Goal: Task Accomplishment & Management: Manage account settings

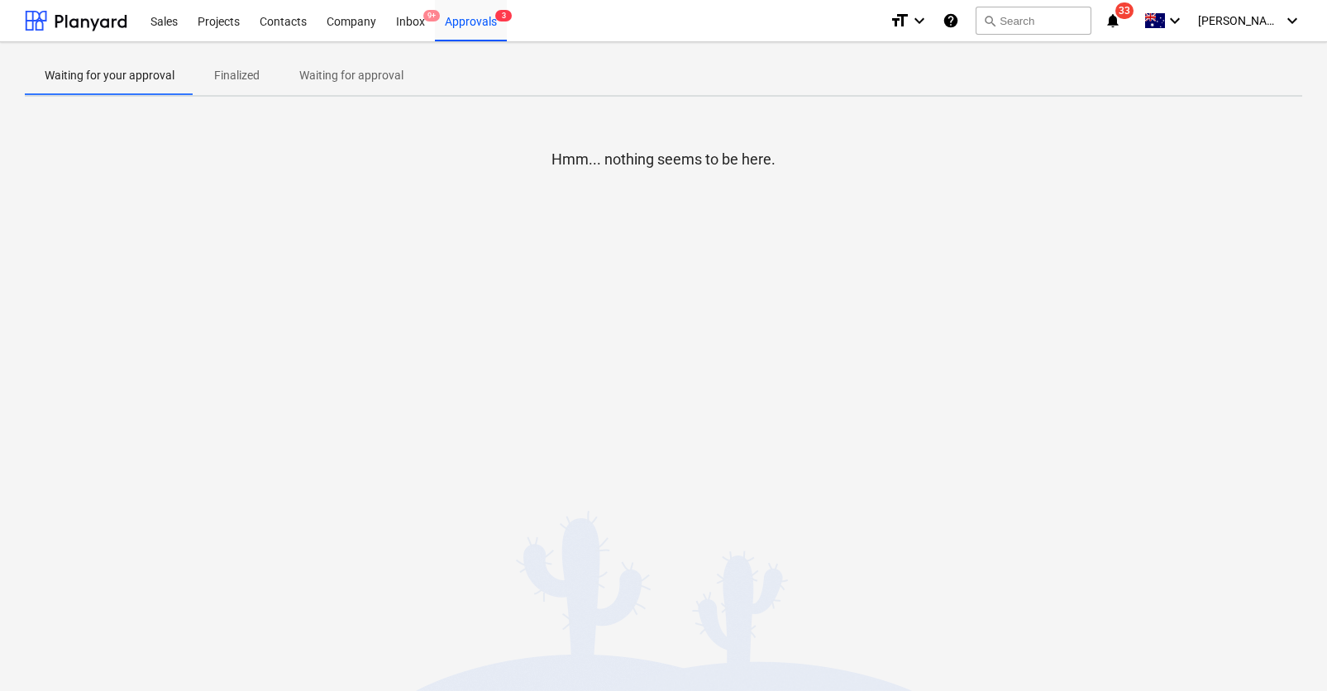
click at [752, 110] on div "Hmm... nothing seems to be here." at bounding box center [663, 234] width 1277 height 248
click at [487, 25] on div "Approvals 3" at bounding box center [471, 20] width 72 height 42
click at [403, 26] on div "Inbox 9+" at bounding box center [410, 20] width 49 height 42
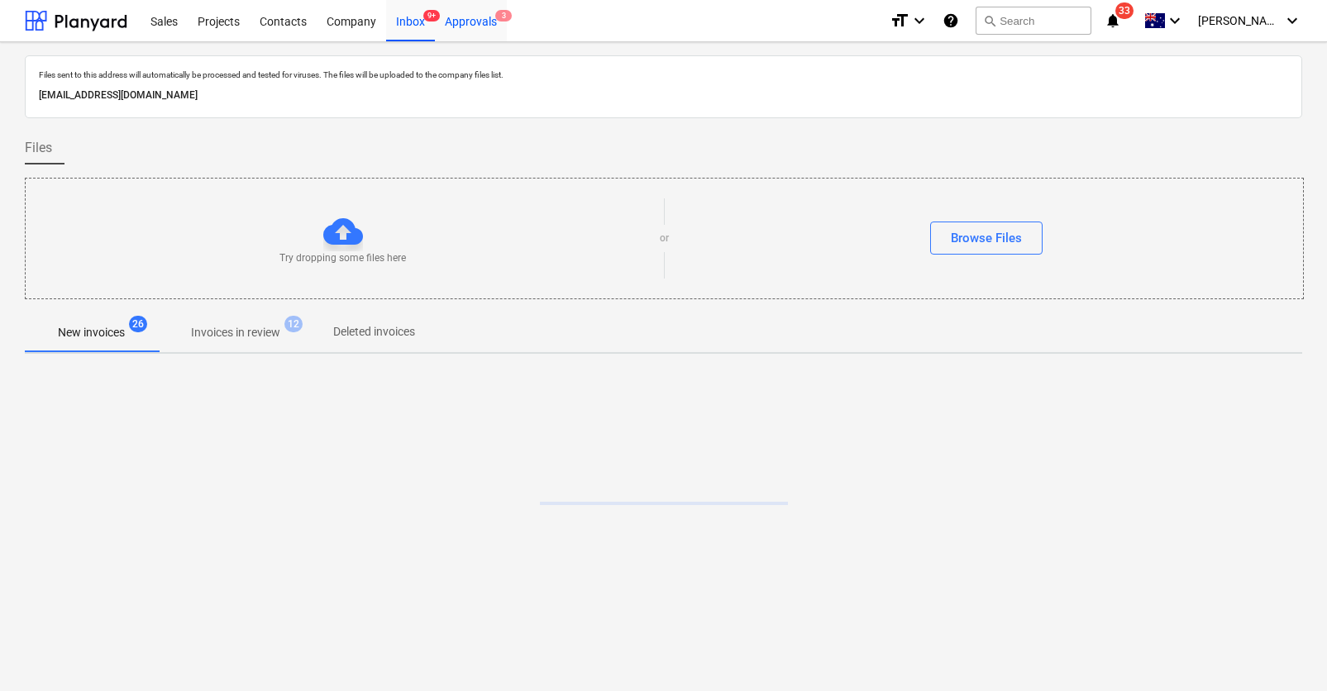
click at [475, 24] on div "Approvals 3" at bounding box center [471, 20] width 72 height 42
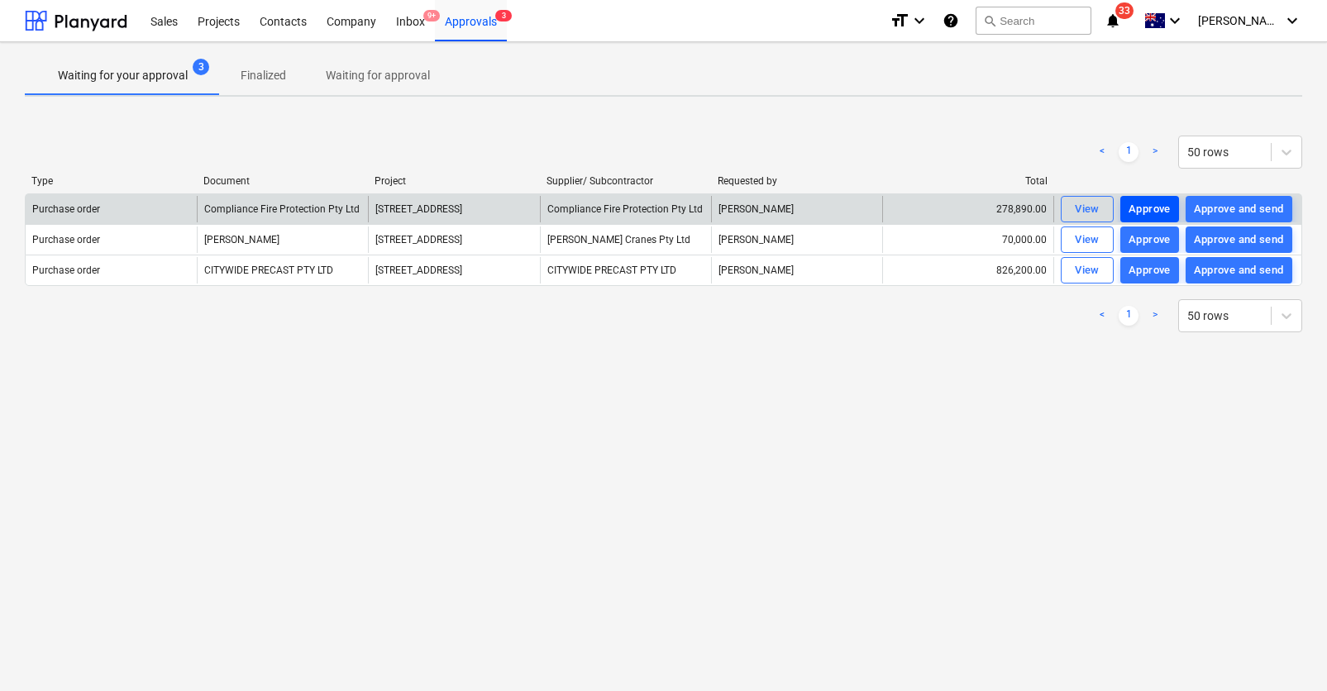
click at [1149, 207] on div "Approve" at bounding box center [1149, 209] width 42 height 19
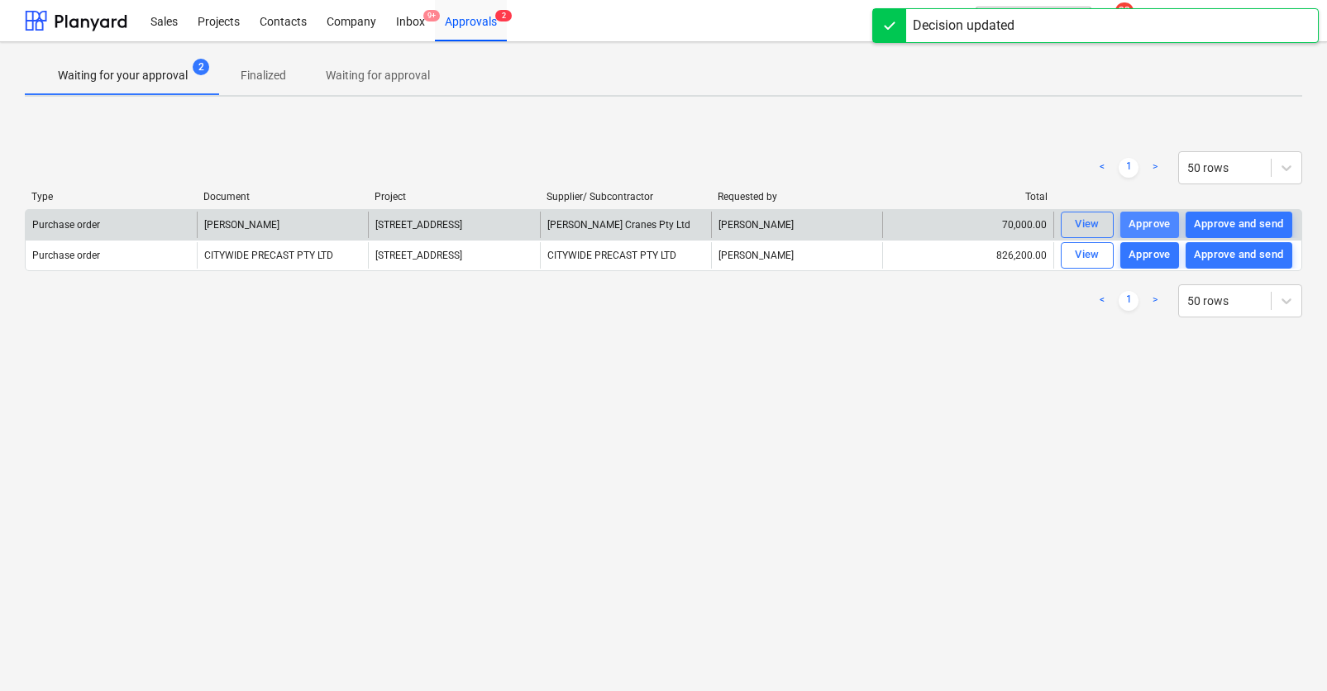
click at [1153, 222] on div "Approve" at bounding box center [1149, 224] width 42 height 19
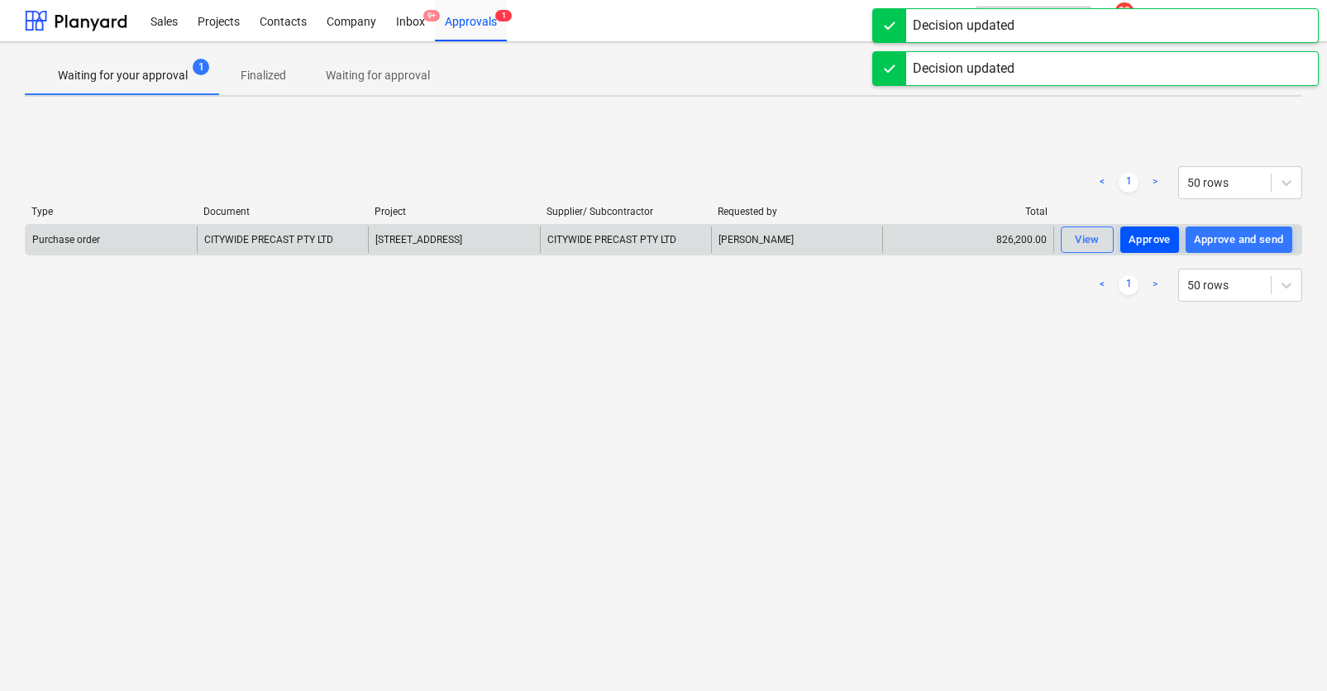
click at [1156, 234] on div "Approve" at bounding box center [1149, 240] width 42 height 19
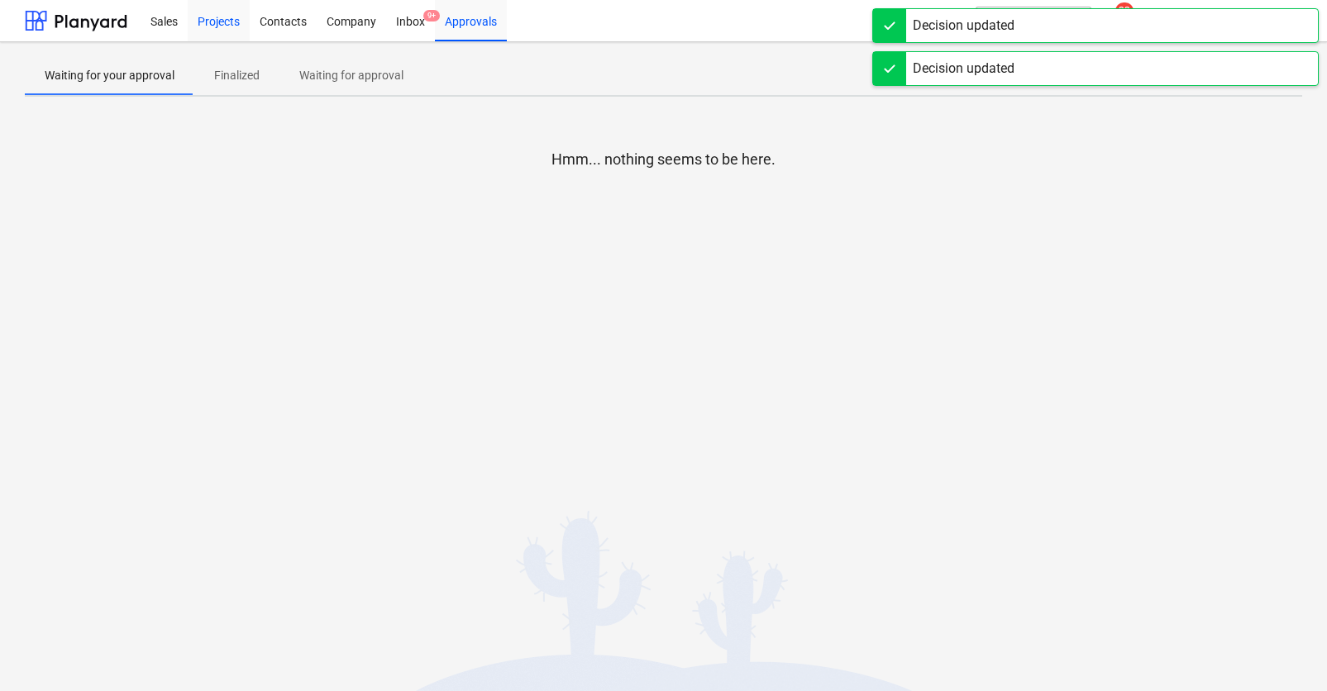
click at [207, 25] on div "Projects" at bounding box center [219, 20] width 62 height 42
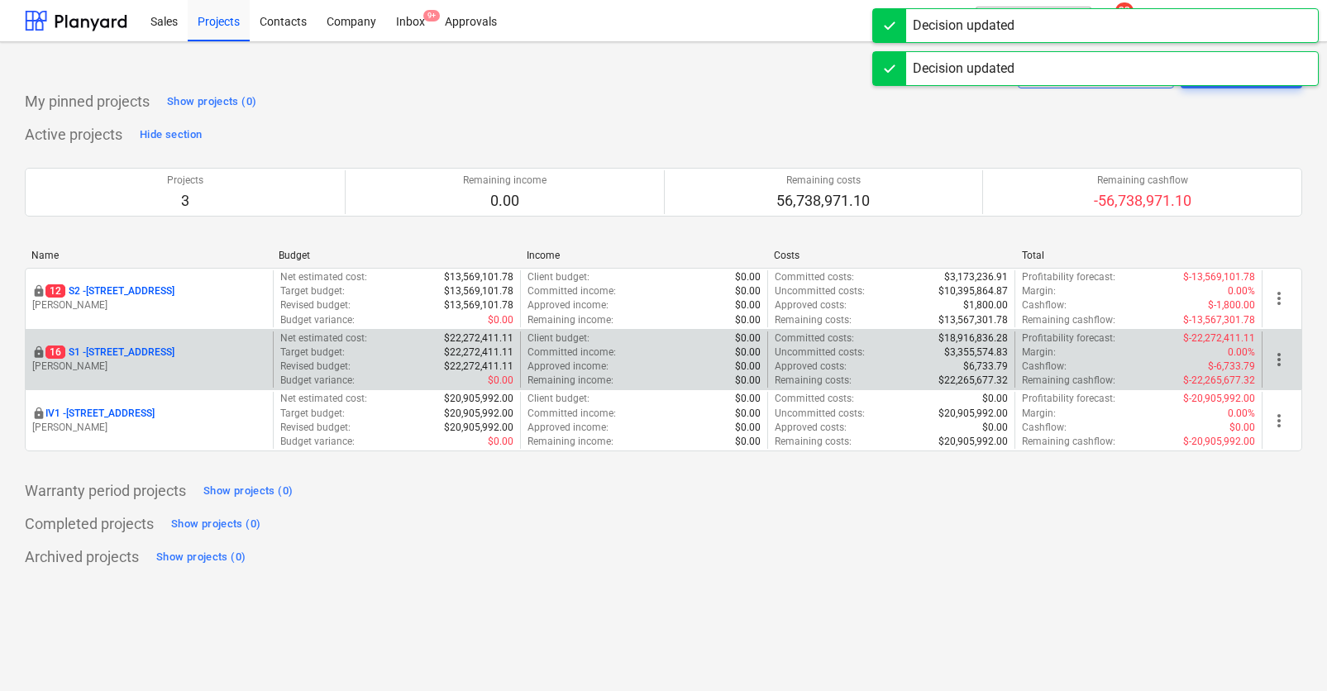
click at [174, 350] on p "16 S1 - [STREET_ADDRESS]" at bounding box center [109, 352] width 129 height 14
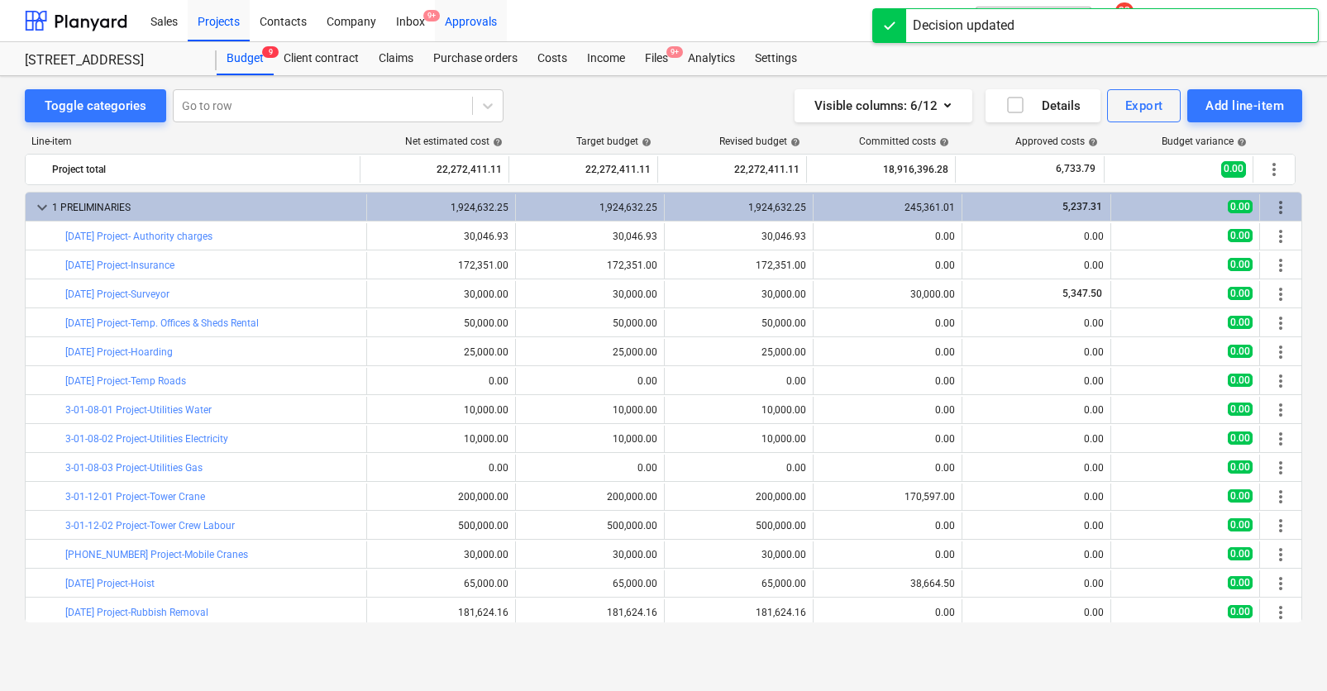
scroll to position [455, 0]
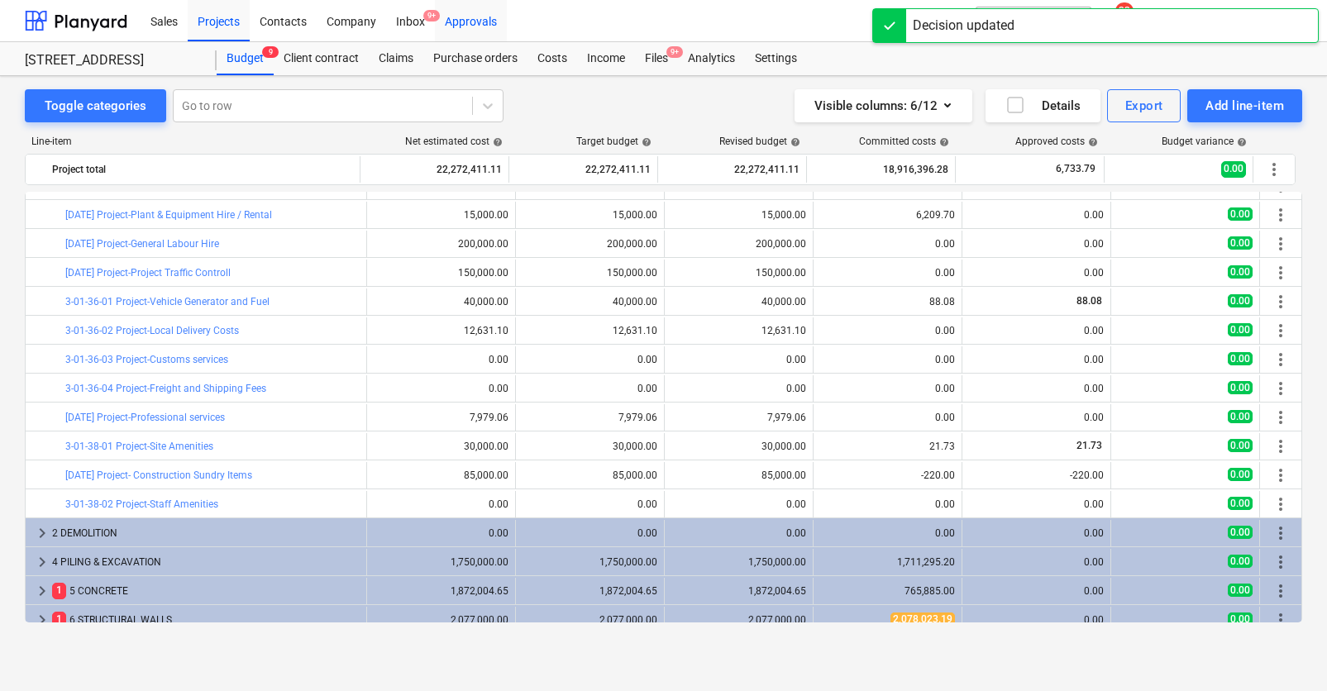
click at [460, 21] on div "Approvals" at bounding box center [471, 20] width 72 height 42
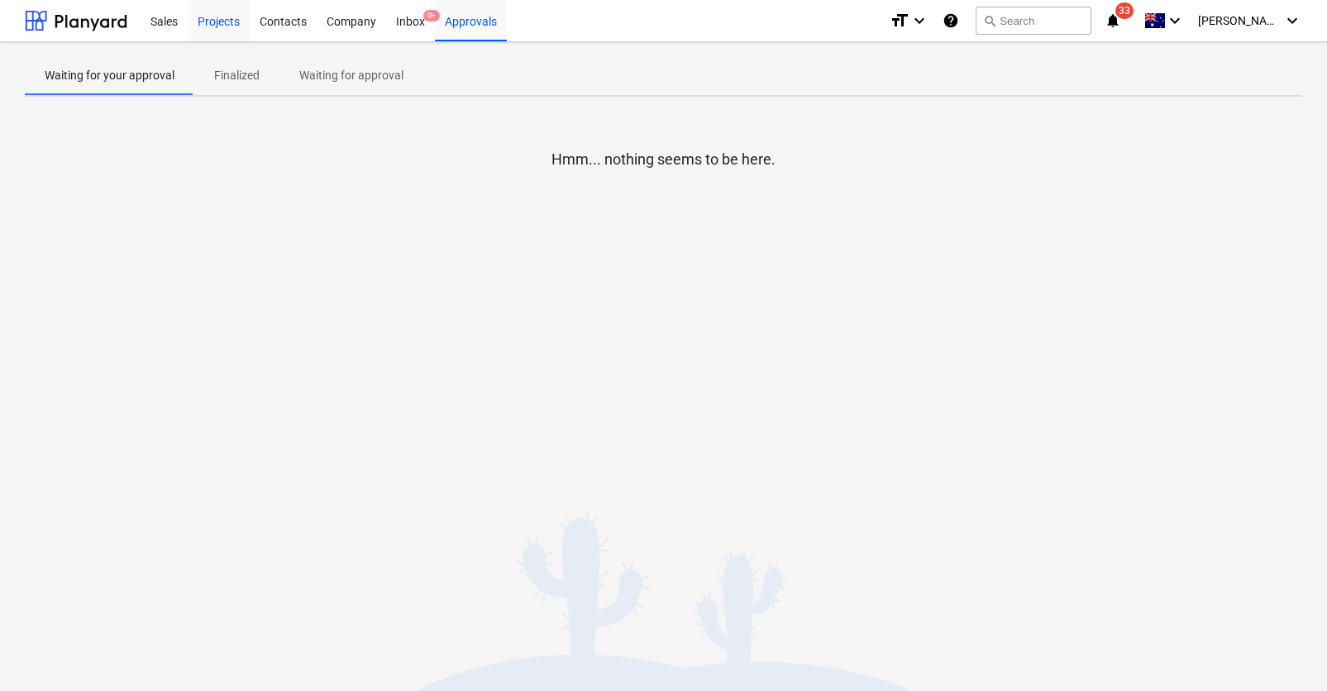
click at [241, 22] on div "Projects" at bounding box center [219, 20] width 62 height 42
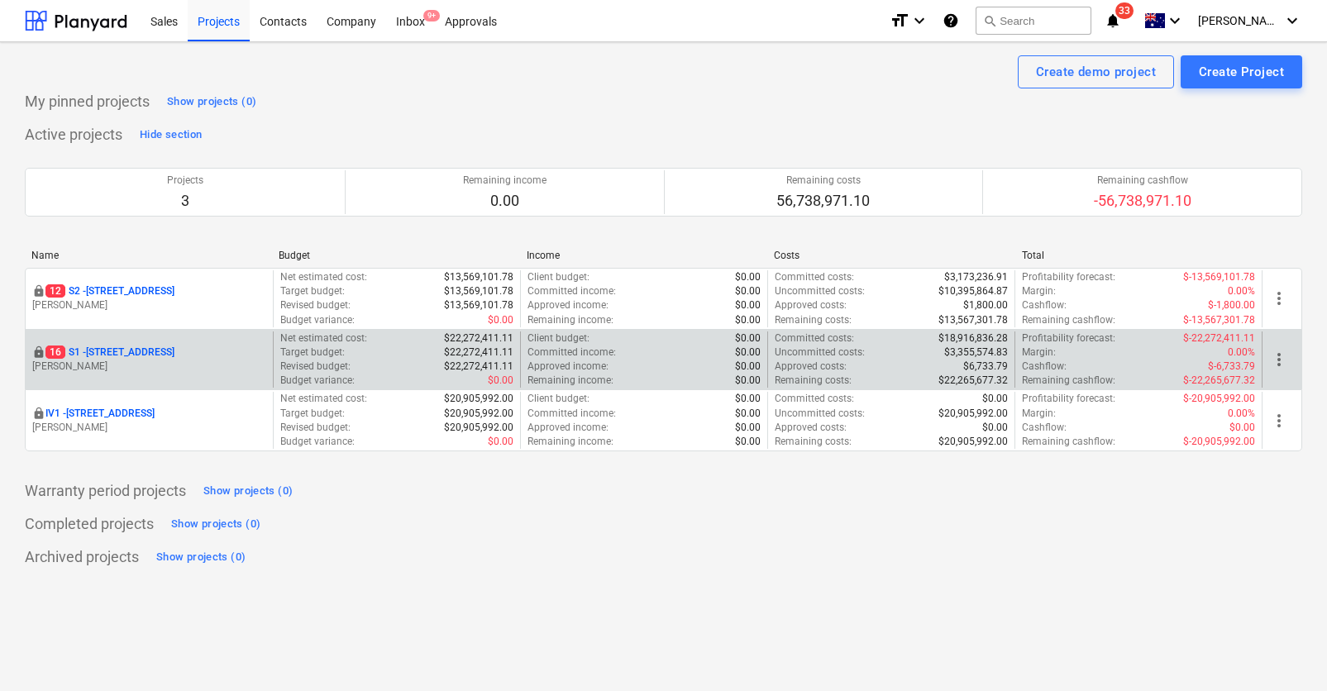
click at [174, 356] on p "16 S1 - [STREET_ADDRESS]" at bounding box center [109, 352] width 129 height 14
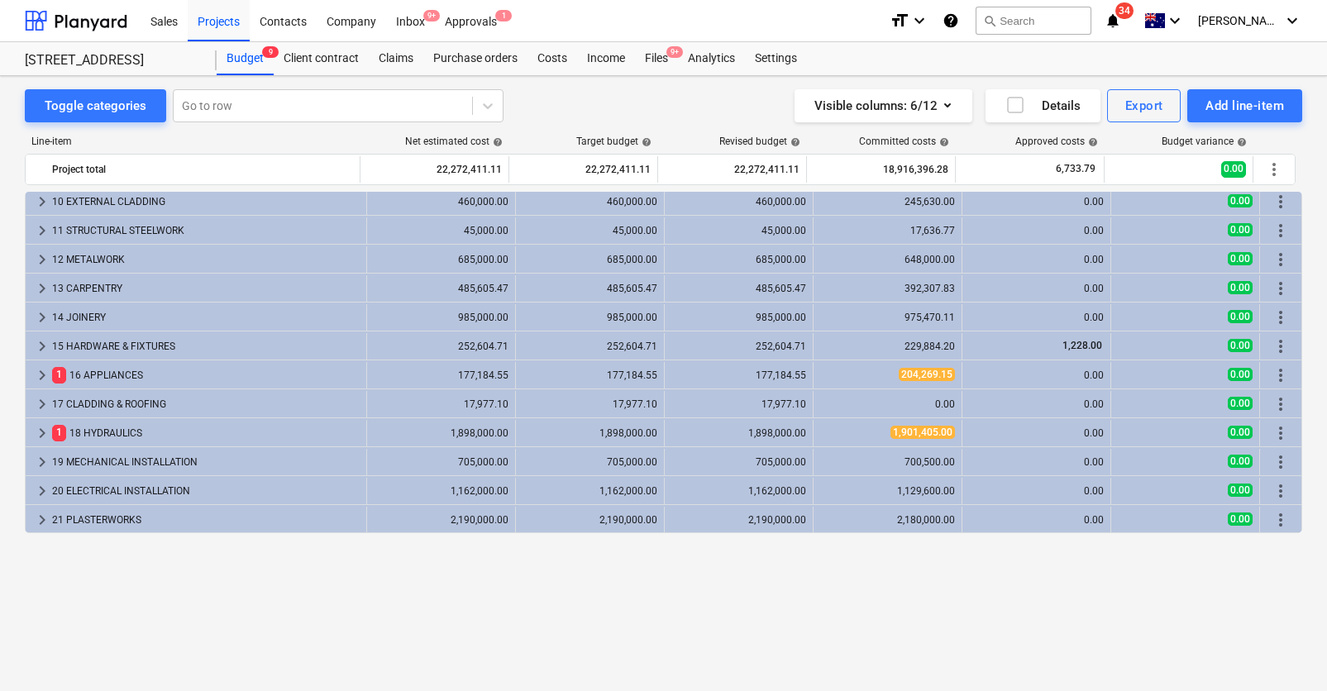
scroll to position [862, 0]
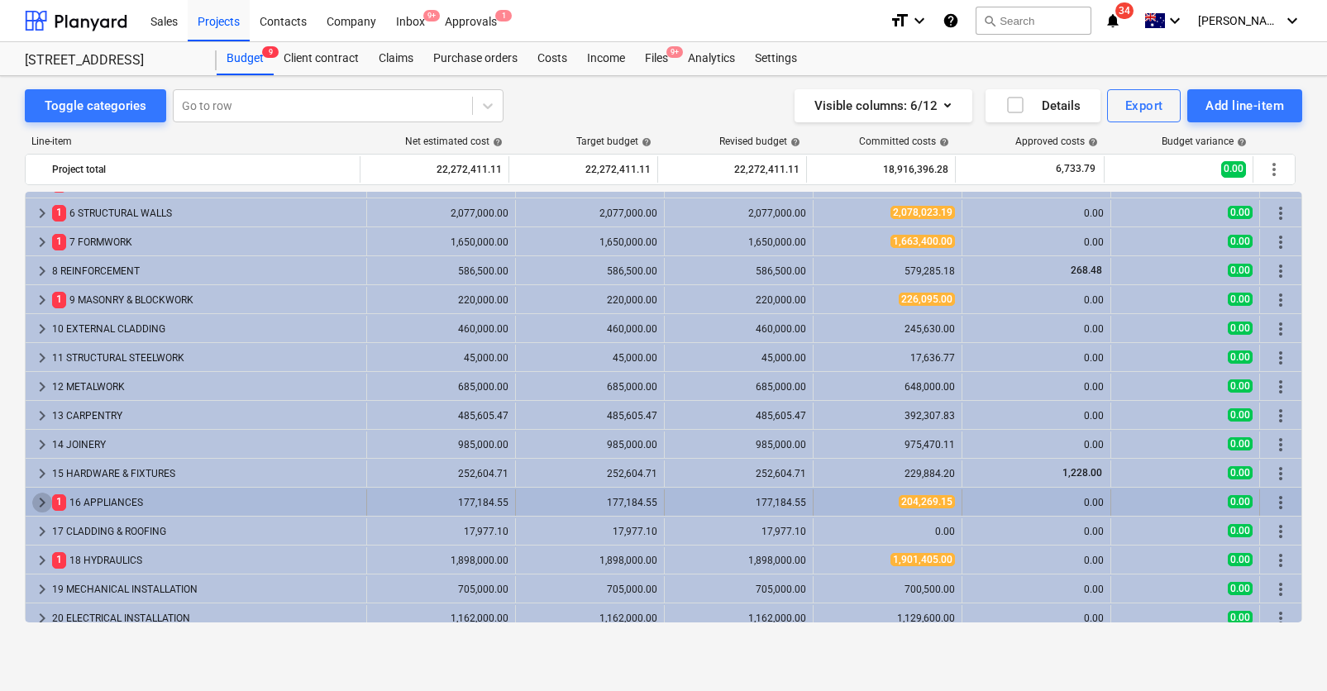
click at [45, 500] on span "keyboard_arrow_right" at bounding box center [42, 503] width 20 height 20
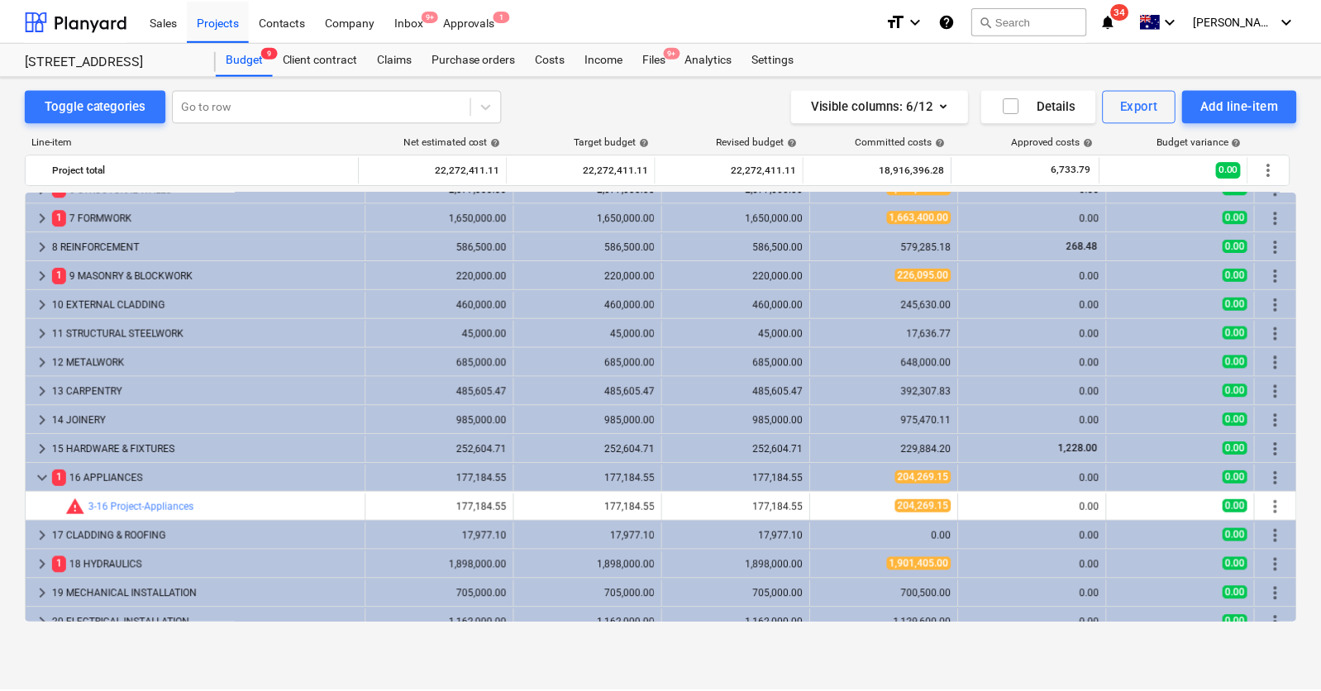
scroll to position [890, 0]
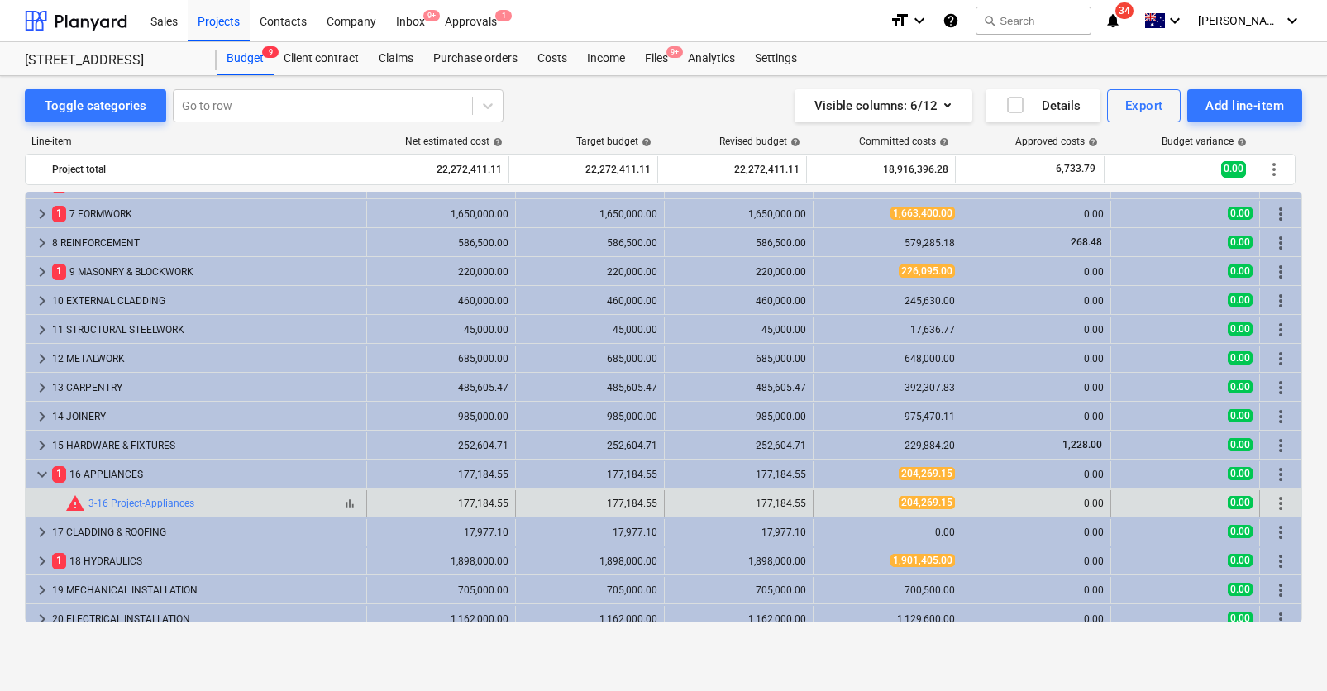
click at [74, 503] on span "warning" at bounding box center [75, 503] width 20 height 20
click at [346, 500] on span "bar_chart" at bounding box center [349, 503] width 13 height 13
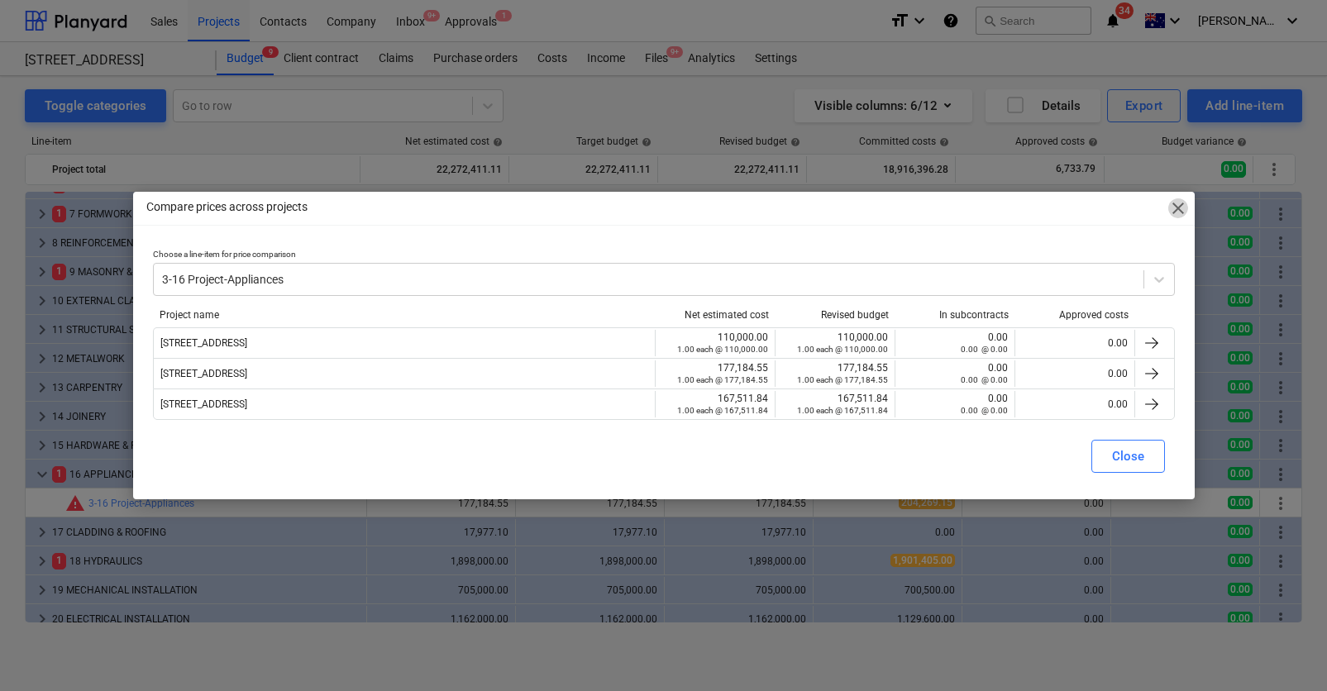
click at [1173, 212] on span "close" at bounding box center [1178, 208] width 20 height 20
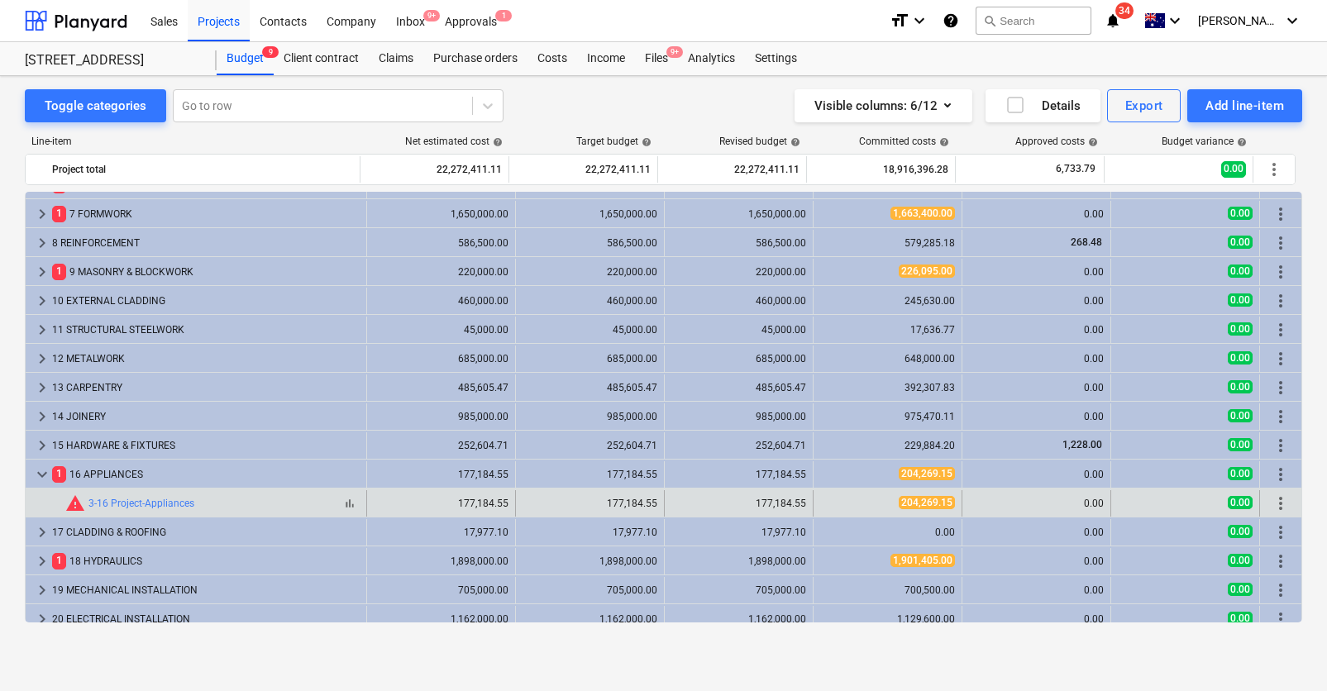
click at [74, 507] on span "warning" at bounding box center [75, 503] width 20 height 20
click at [164, 504] on link "3-16 Project-Appliances" at bounding box center [141, 504] width 106 height 12
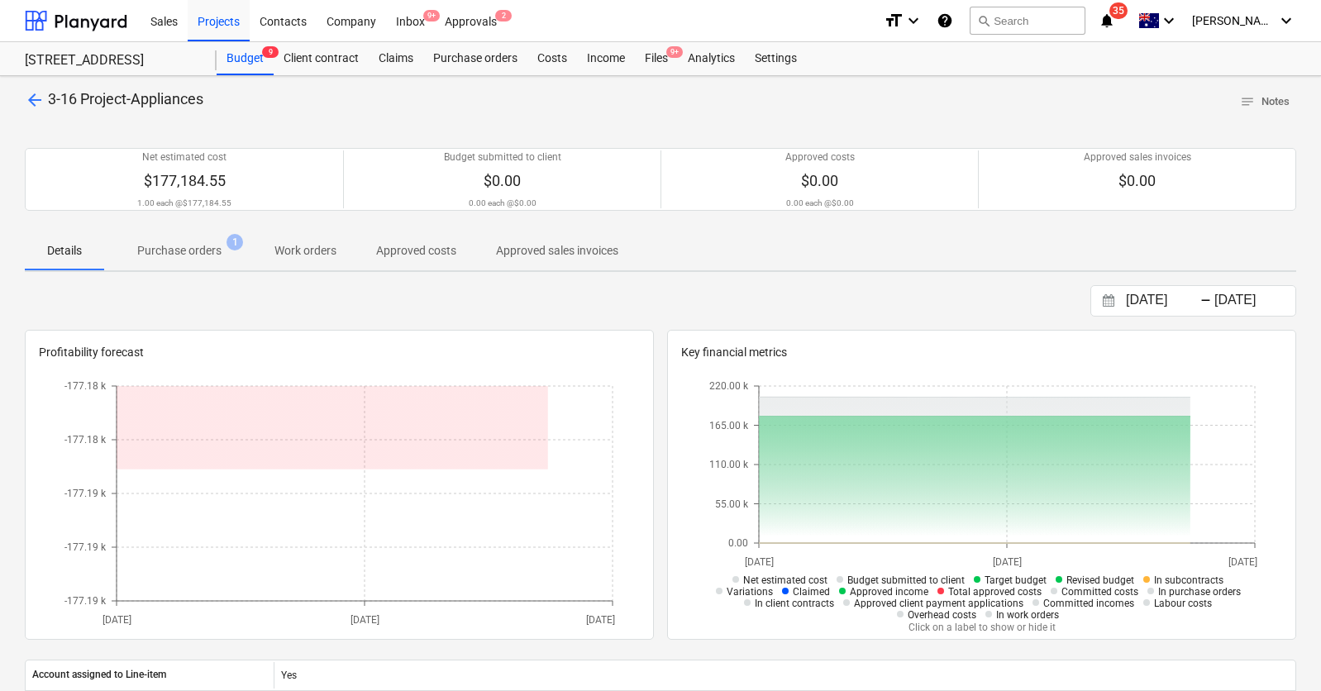
click at [184, 255] on p "Purchase orders" at bounding box center [179, 250] width 84 height 17
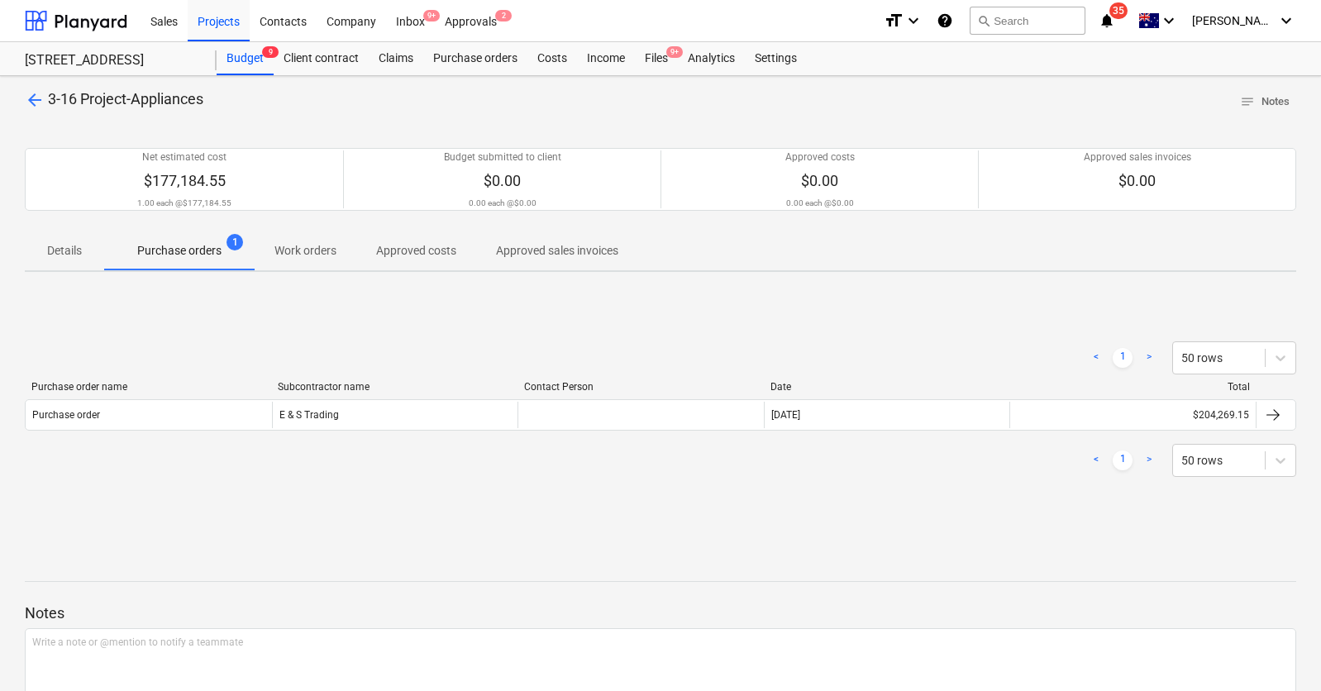
click at [83, 245] on p "Details" at bounding box center [65, 250] width 40 height 17
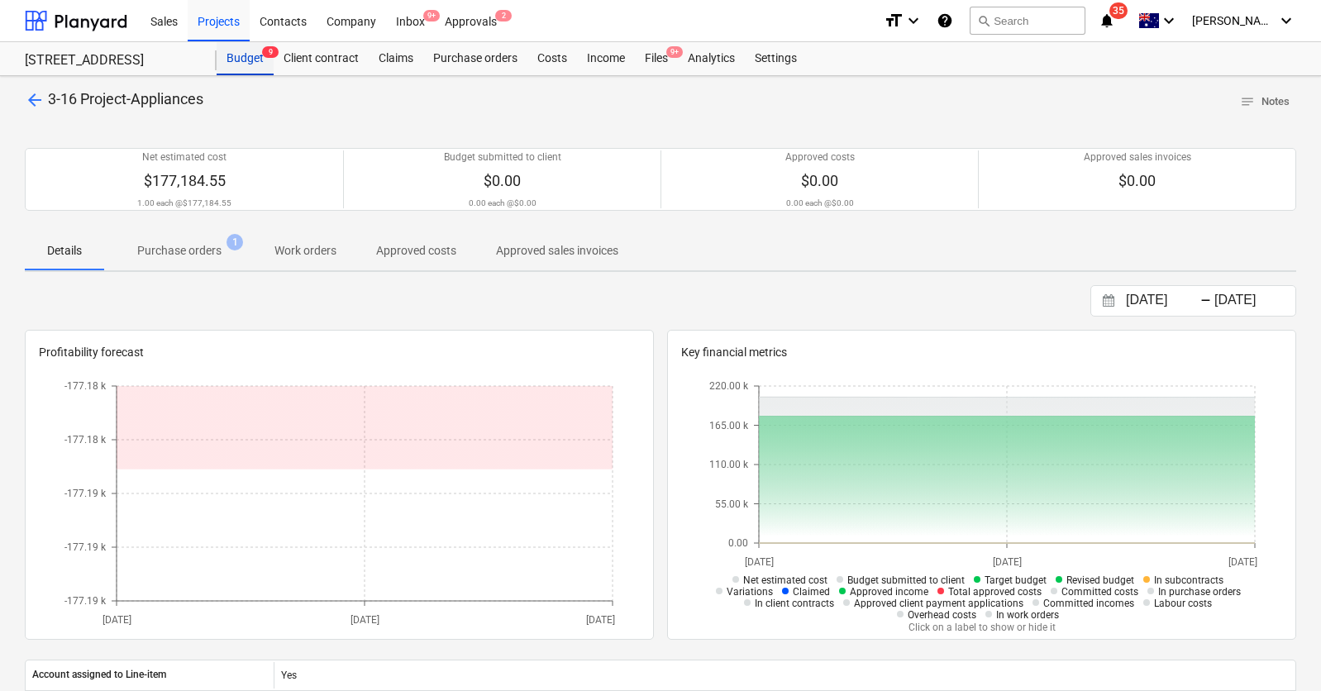
click at [250, 61] on div "Budget 9" at bounding box center [245, 58] width 57 height 33
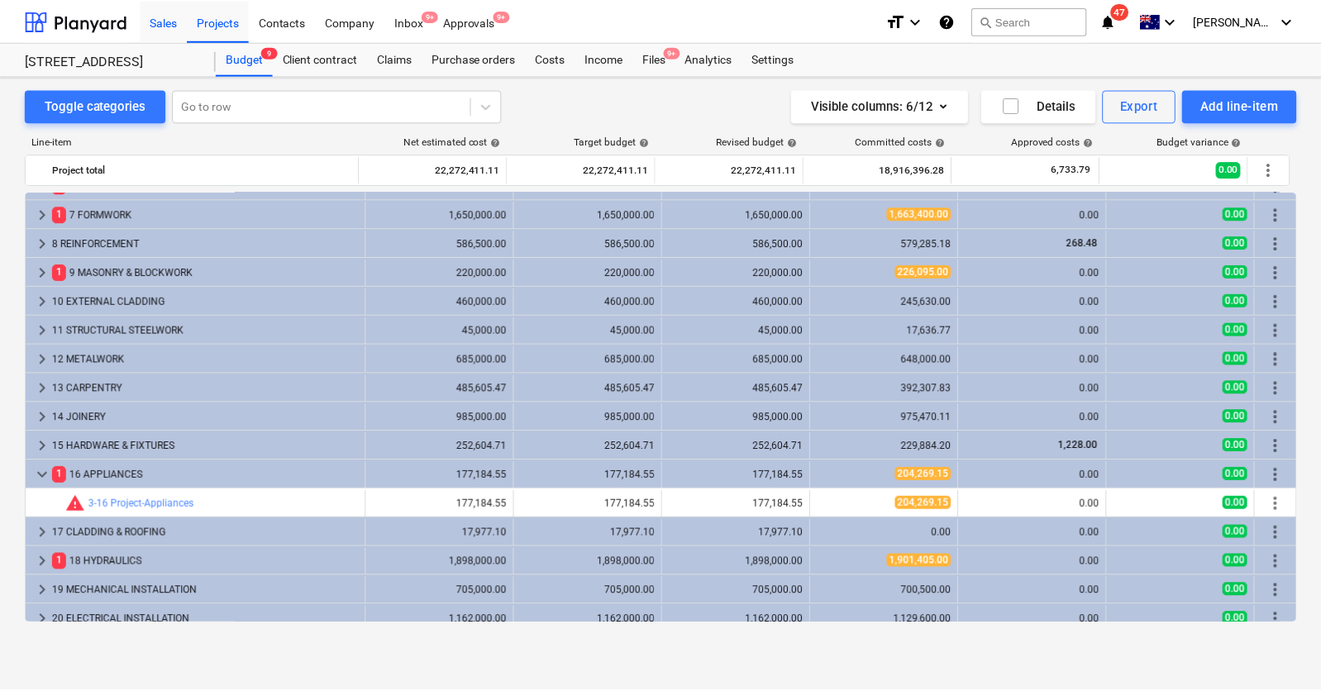
scroll to position [890, 0]
click at [469, 23] on div "Approvals 9+" at bounding box center [471, 20] width 72 height 42
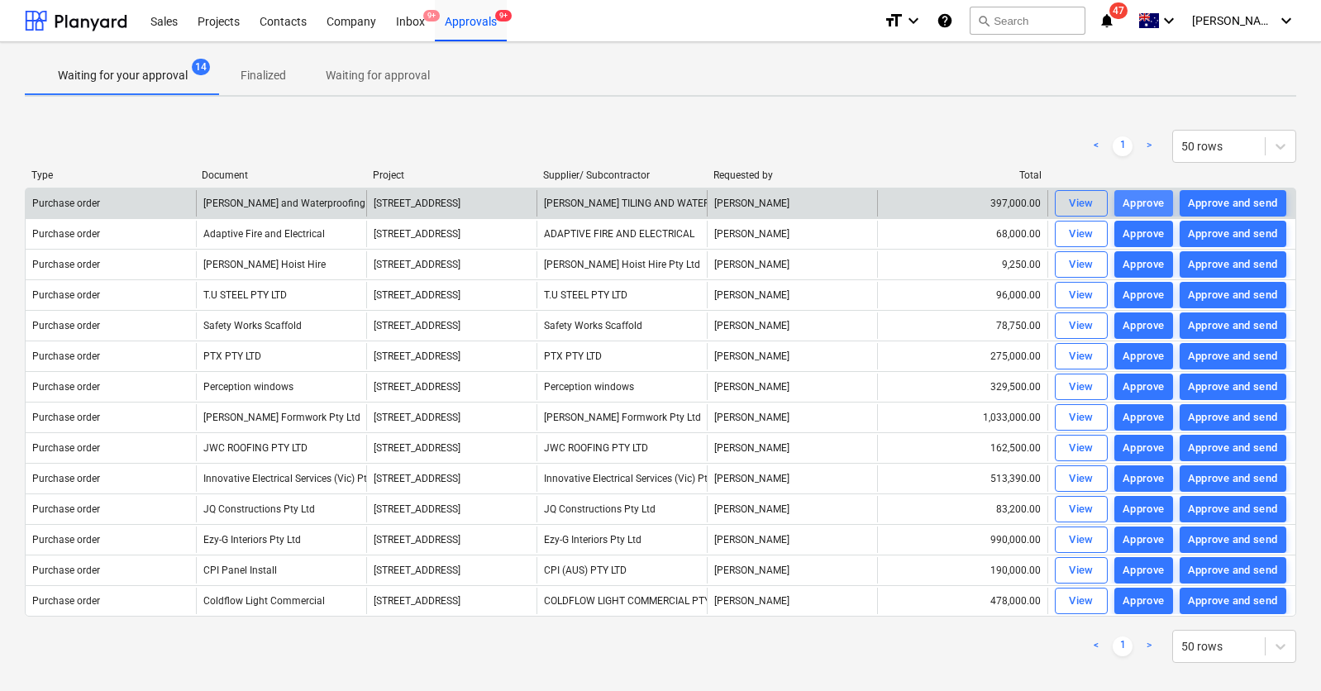
click at [1145, 202] on div "Approve" at bounding box center [1143, 203] width 42 height 19
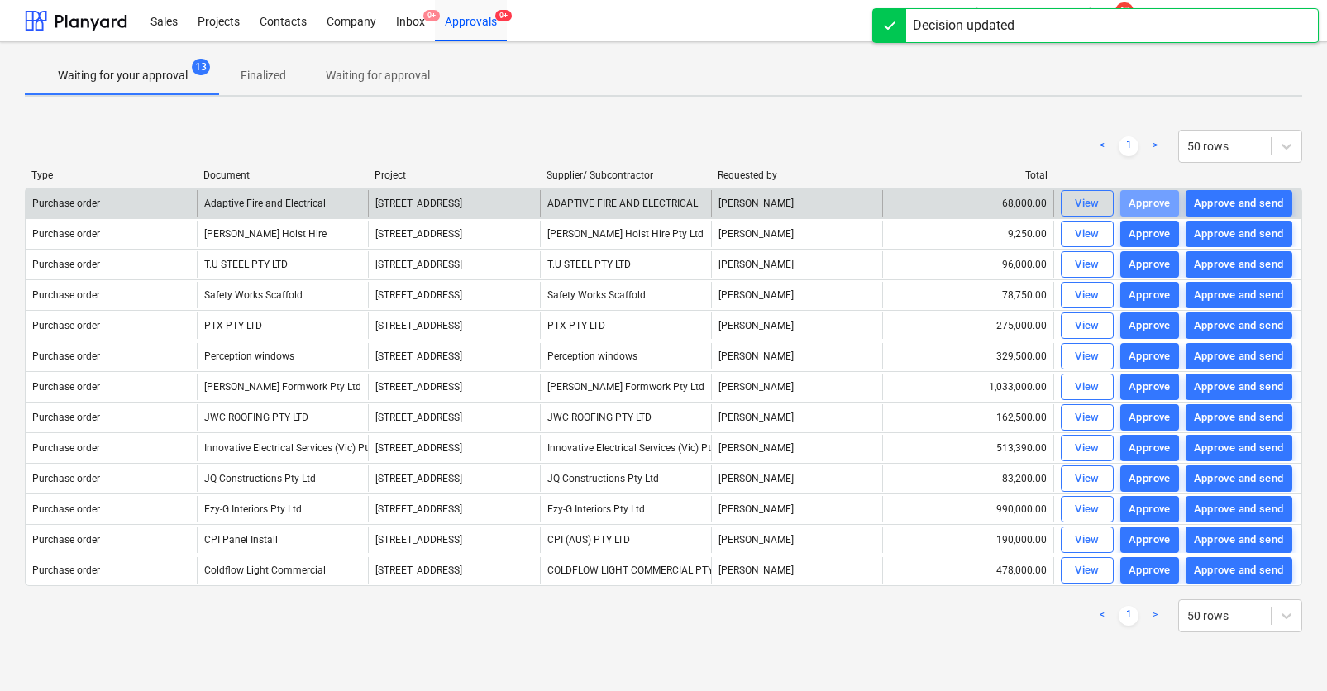
click at [1147, 205] on div "Approve" at bounding box center [1149, 203] width 42 height 19
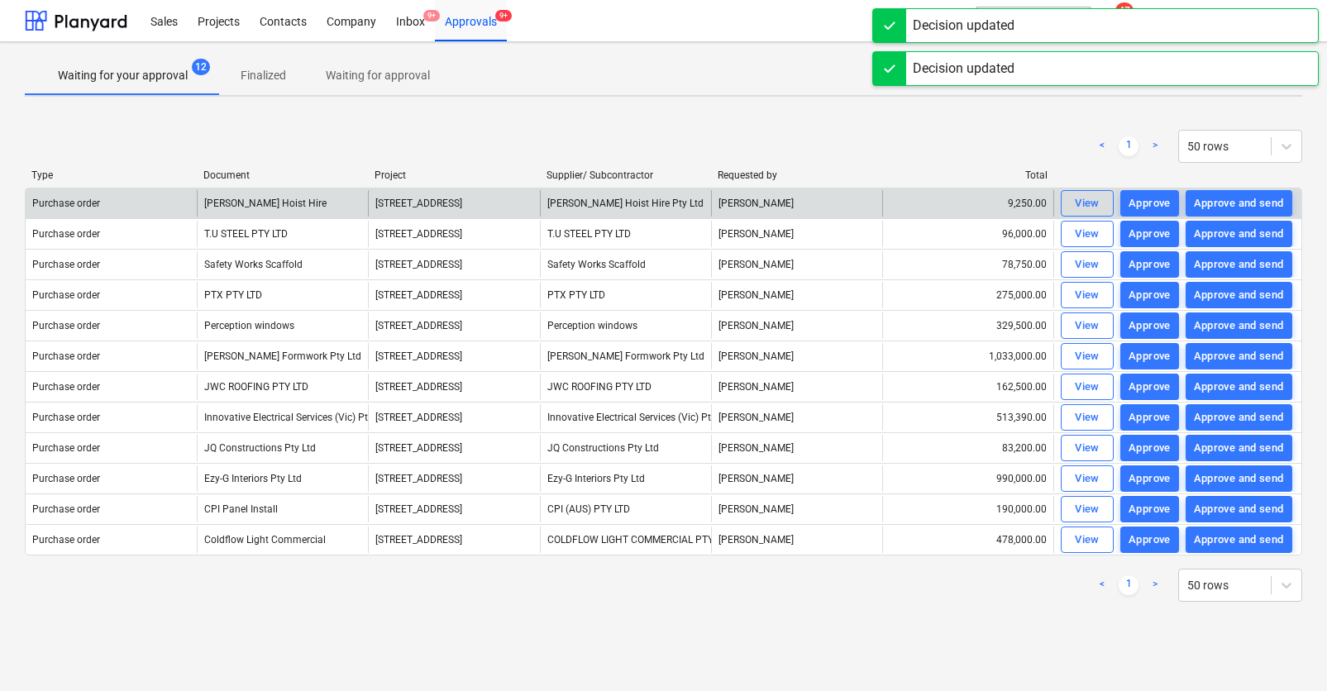
click at [1147, 205] on div "Approve" at bounding box center [1149, 203] width 42 height 19
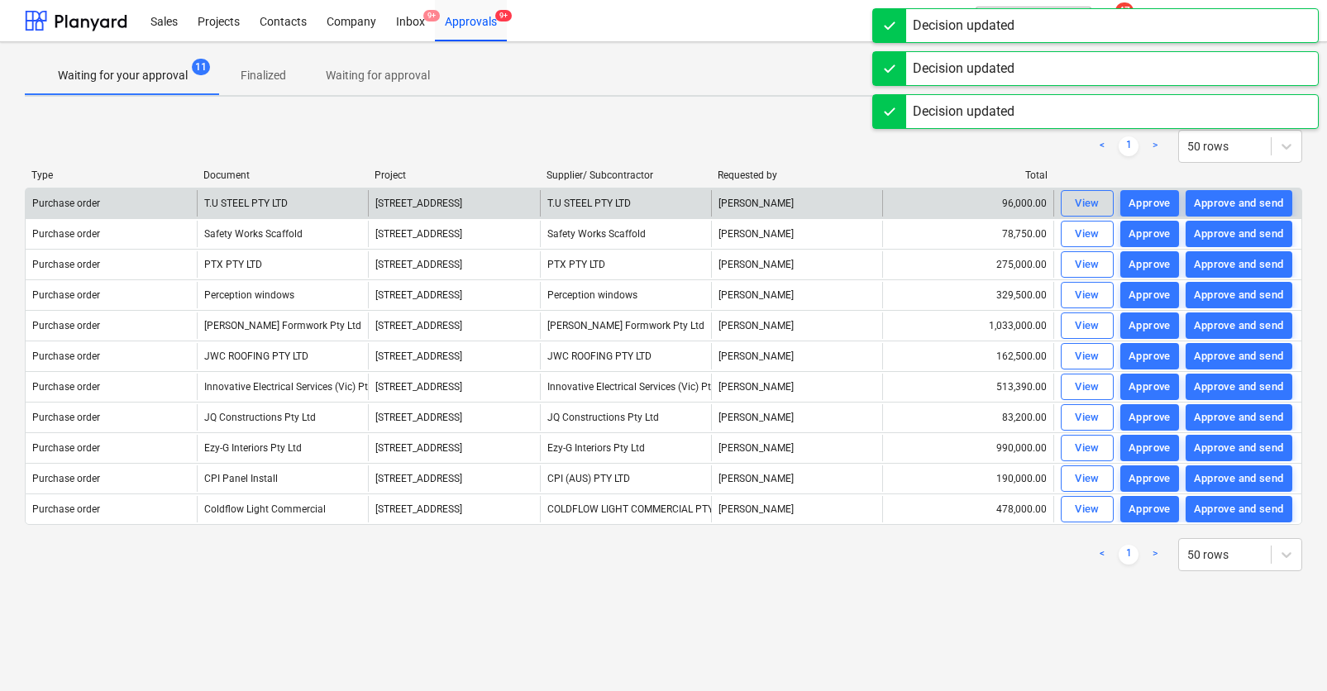
click at [1147, 205] on div "Approve" at bounding box center [1149, 203] width 42 height 19
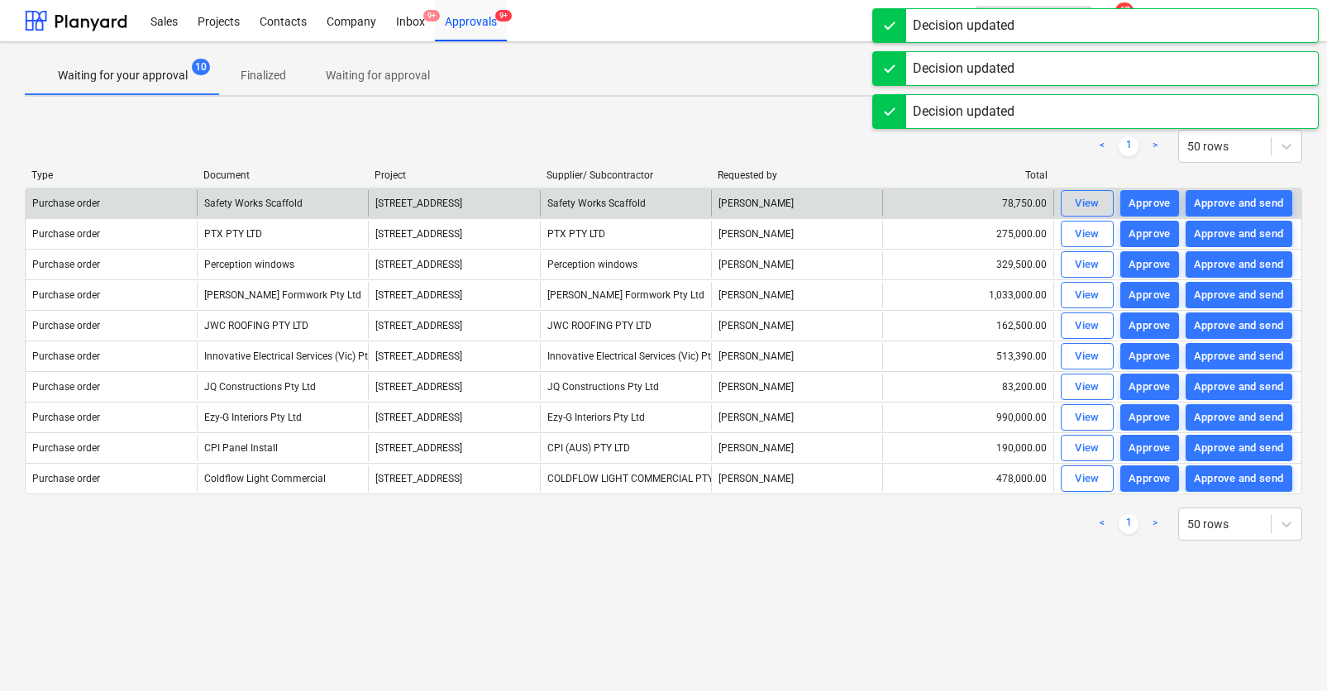
click at [1148, 204] on div "Approve" at bounding box center [1149, 203] width 42 height 19
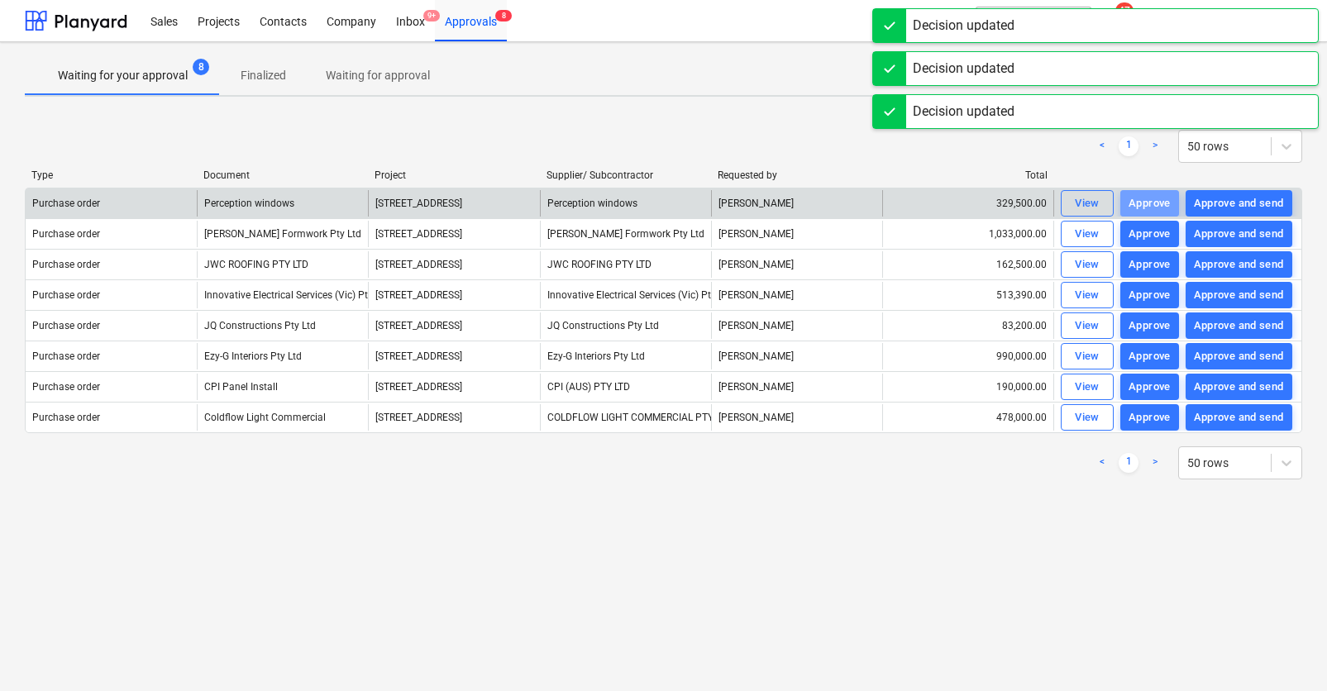
click at [1148, 204] on div "Approve" at bounding box center [1149, 203] width 42 height 19
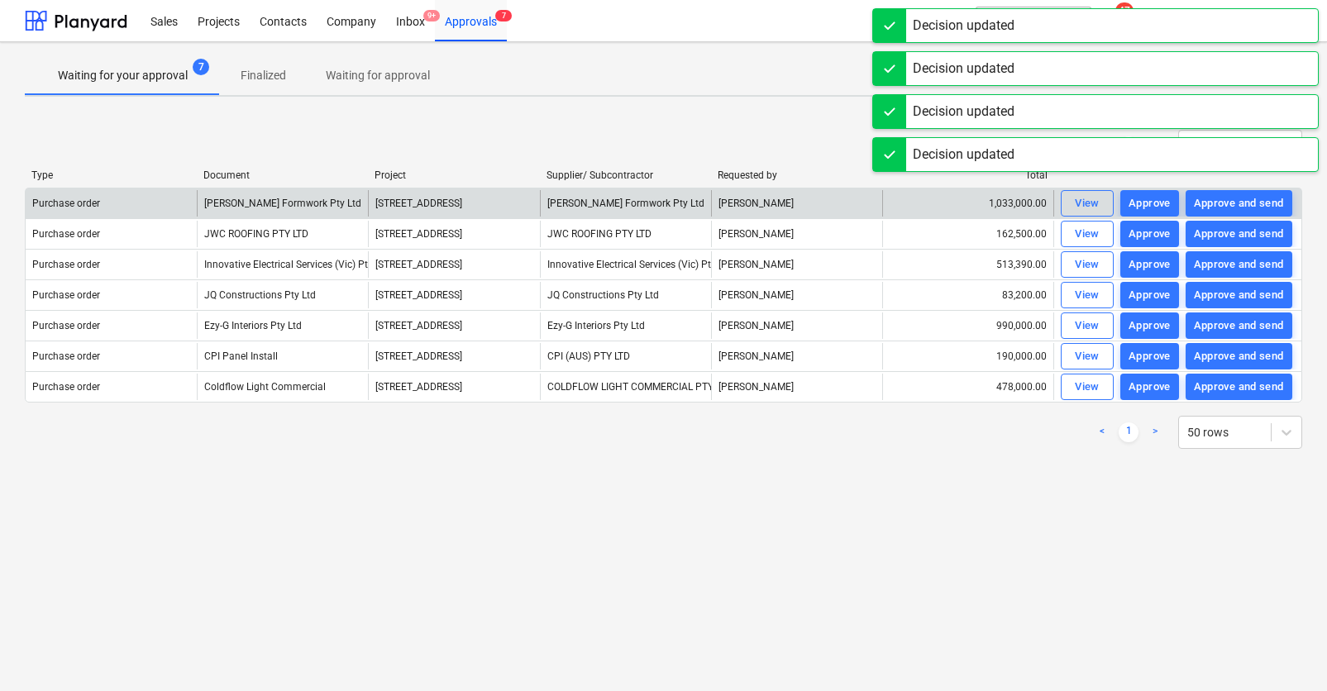
click at [1148, 204] on div "Approve" at bounding box center [1149, 203] width 42 height 19
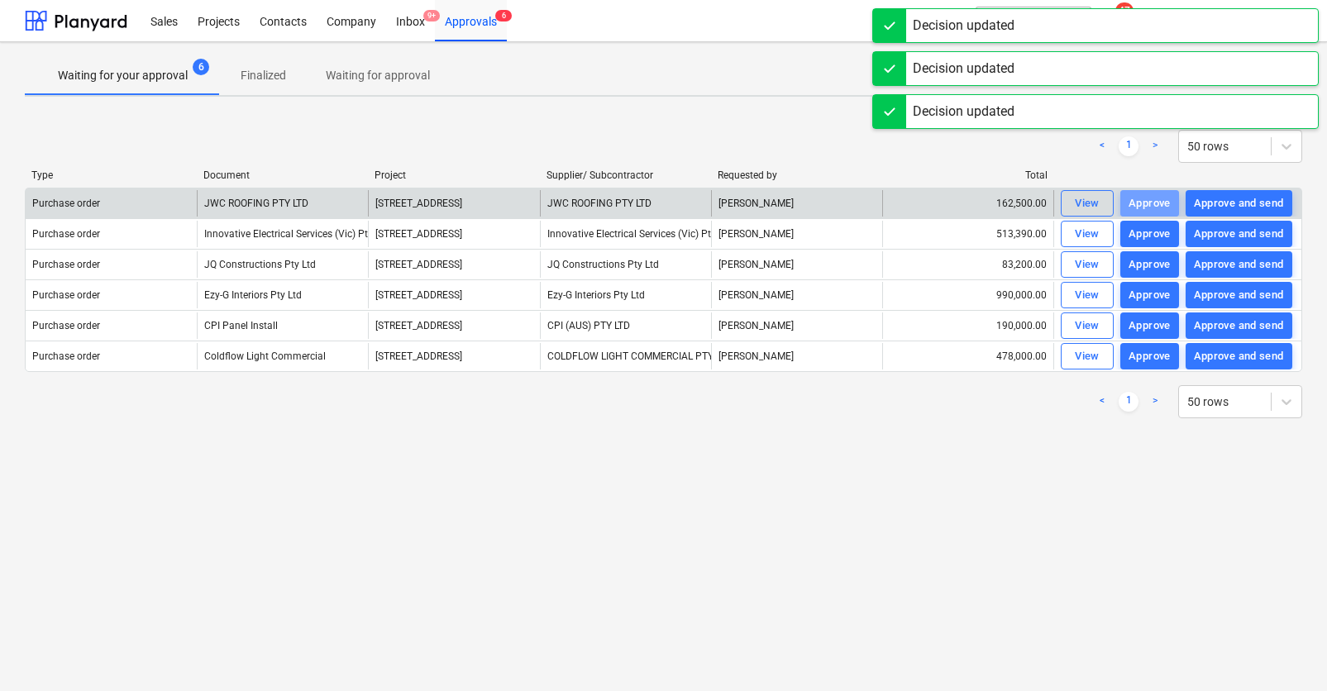
click at [1148, 203] on div "Approve" at bounding box center [1149, 203] width 42 height 19
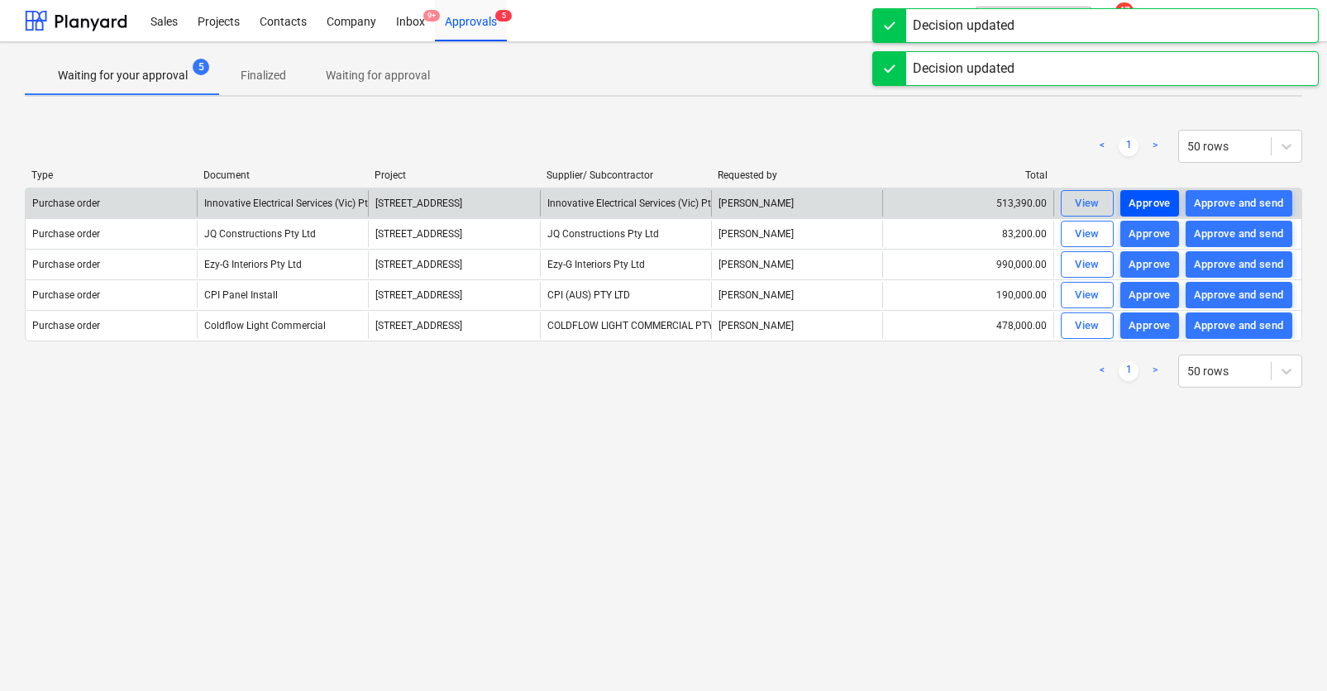
click at [1148, 203] on div "Approve" at bounding box center [1149, 203] width 42 height 19
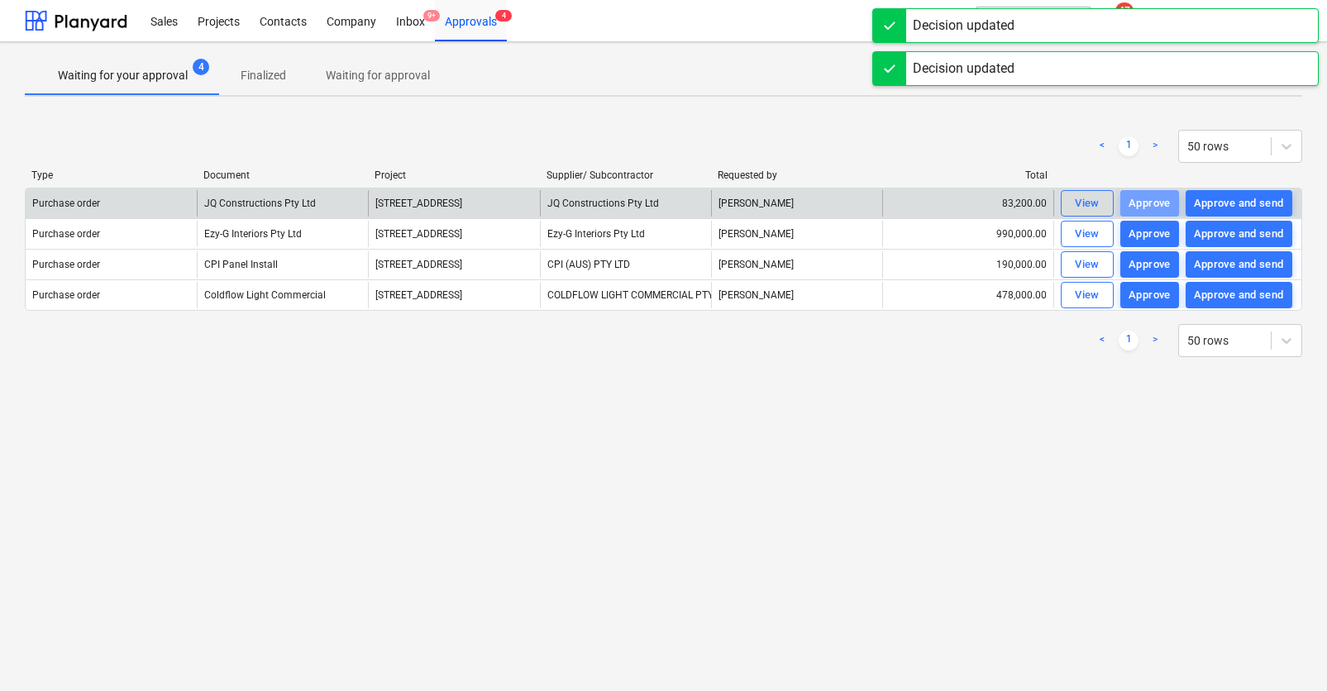
click at [1148, 203] on div "Approve" at bounding box center [1149, 203] width 42 height 19
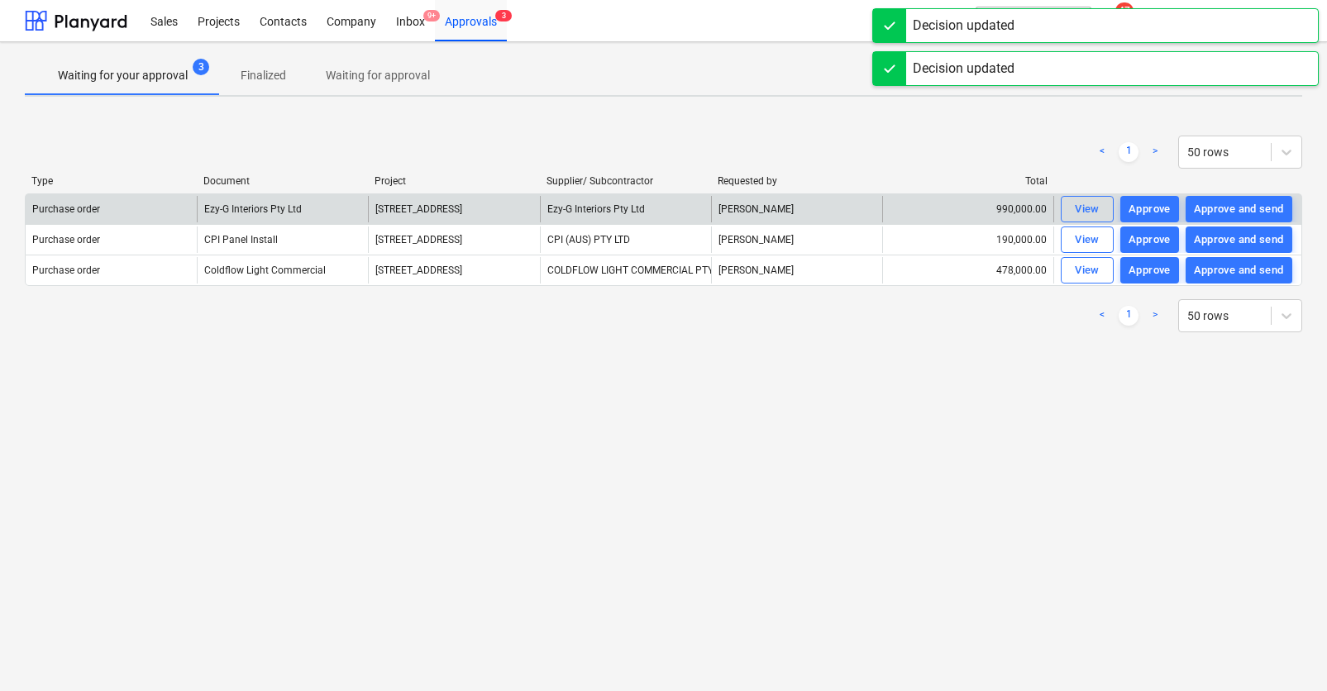
click at [1148, 203] on div "Approve" at bounding box center [1149, 209] width 42 height 19
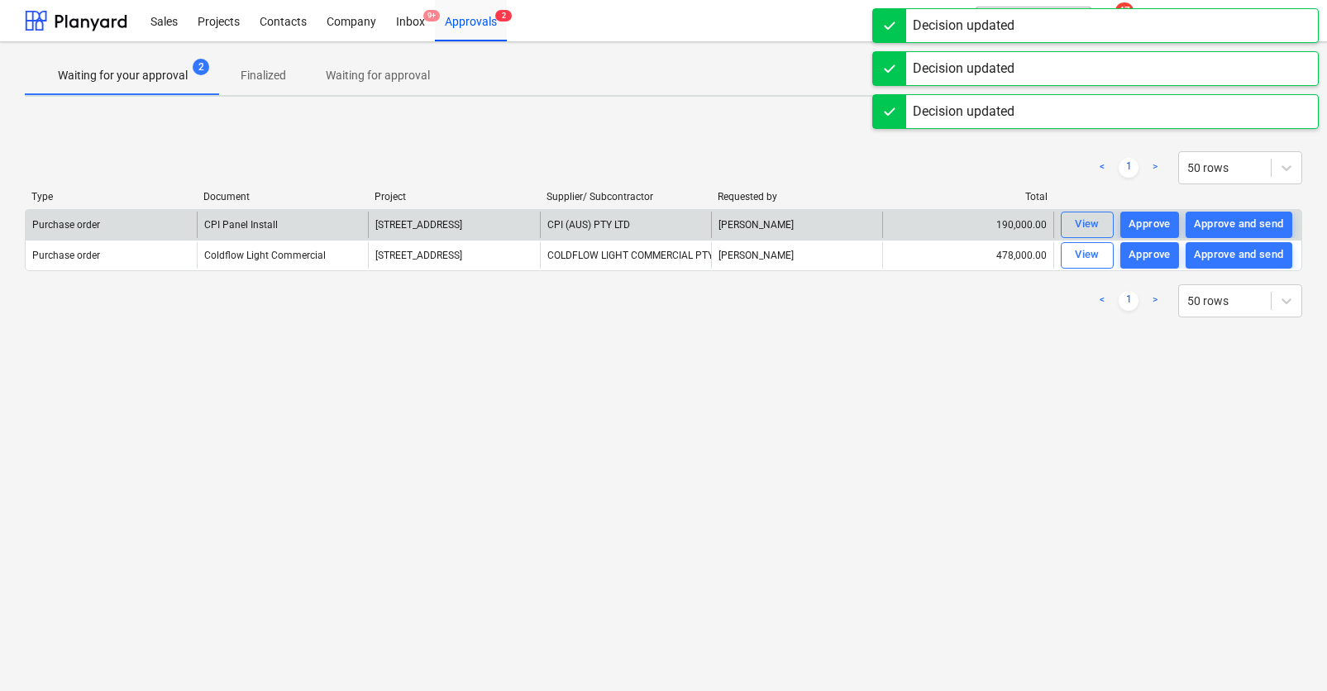
click at [1148, 203] on div "Type Document Project Supplier/ Subcontractor Requested by Total" at bounding box center [663, 200] width 1277 height 18
click at [1151, 212] on button "Approve" at bounding box center [1149, 225] width 59 height 26
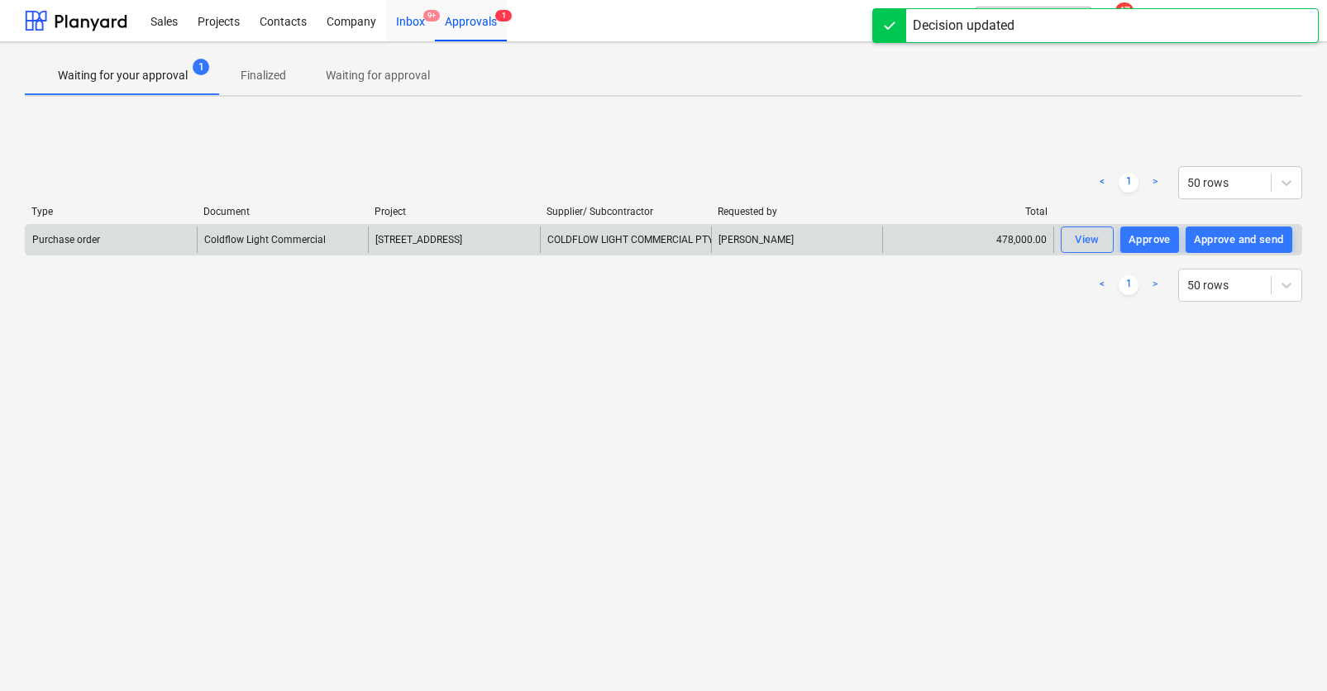
click at [416, 26] on div "Inbox 9+" at bounding box center [410, 20] width 49 height 42
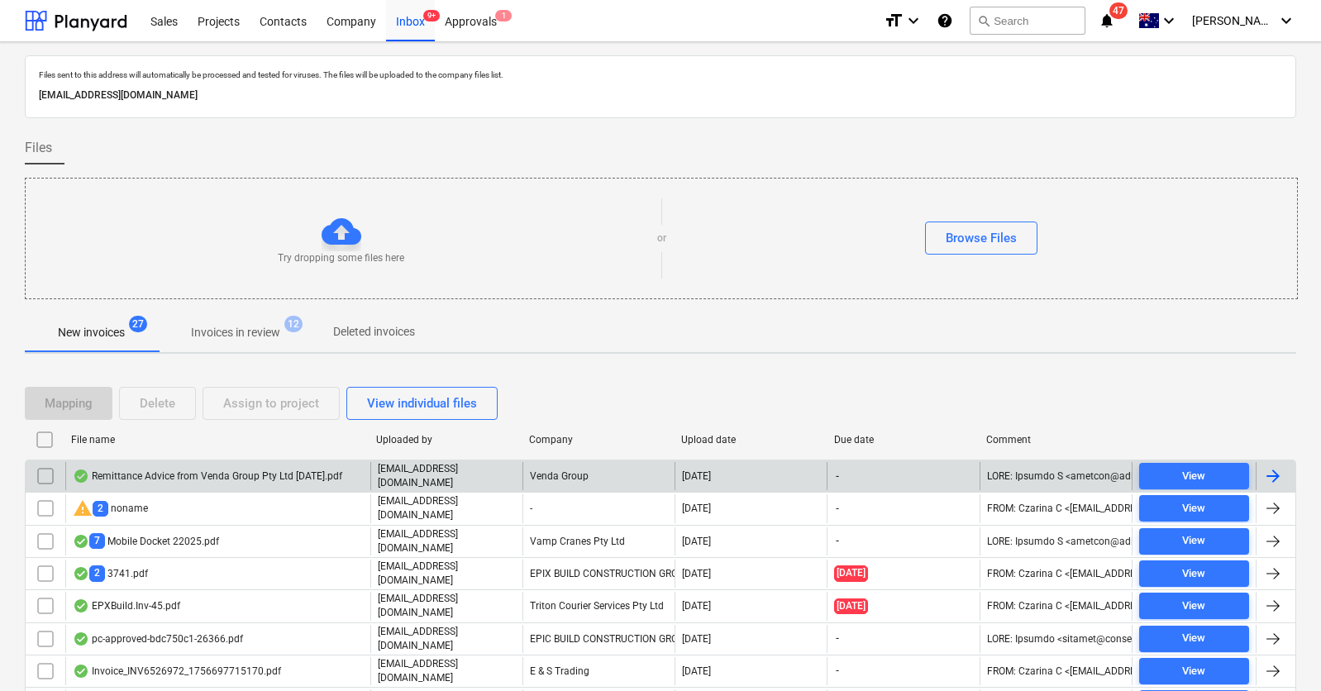
click at [506, 464] on div "[EMAIL_ADDRESS][DOMAIN_NAME]" at bounding box center [446, 476] width 152 height 28
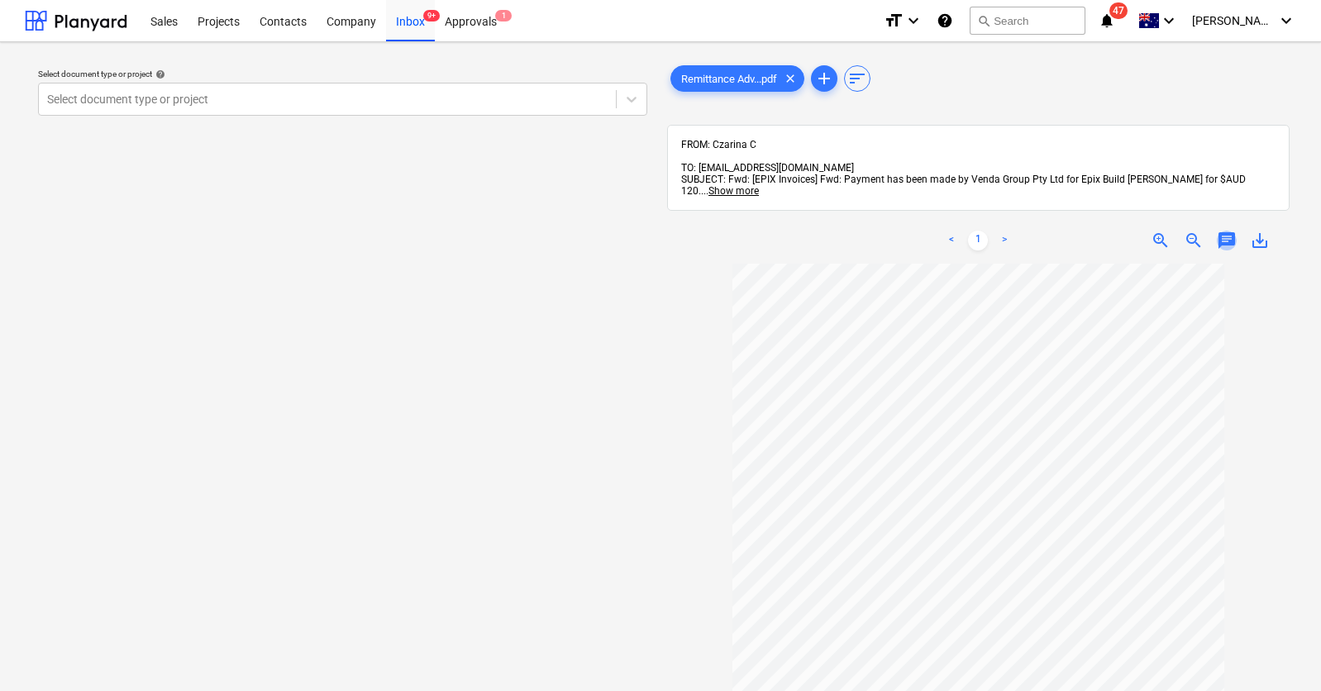
click at [1223, 231] on span "chat" at bounding box center [1227, 241] width 20 height 20
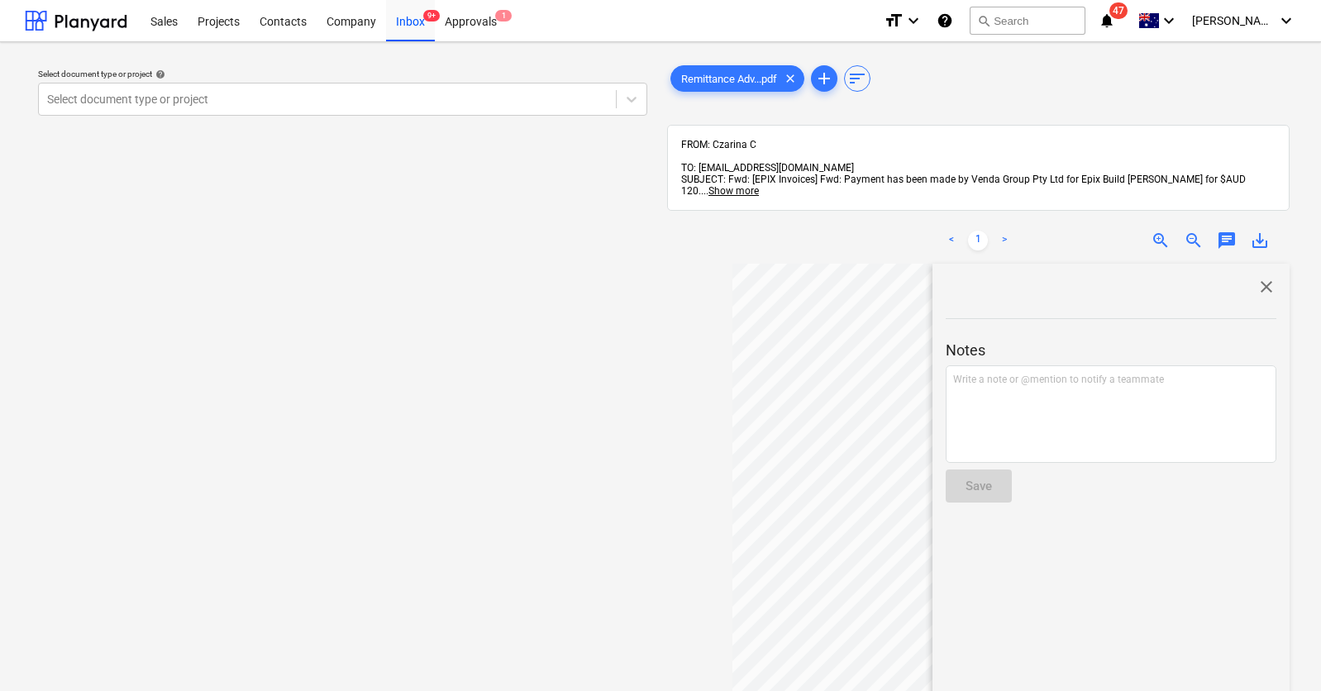
click at [1223, 231] on span "chat" at bounding box center [1227, 241] width 20 height 20
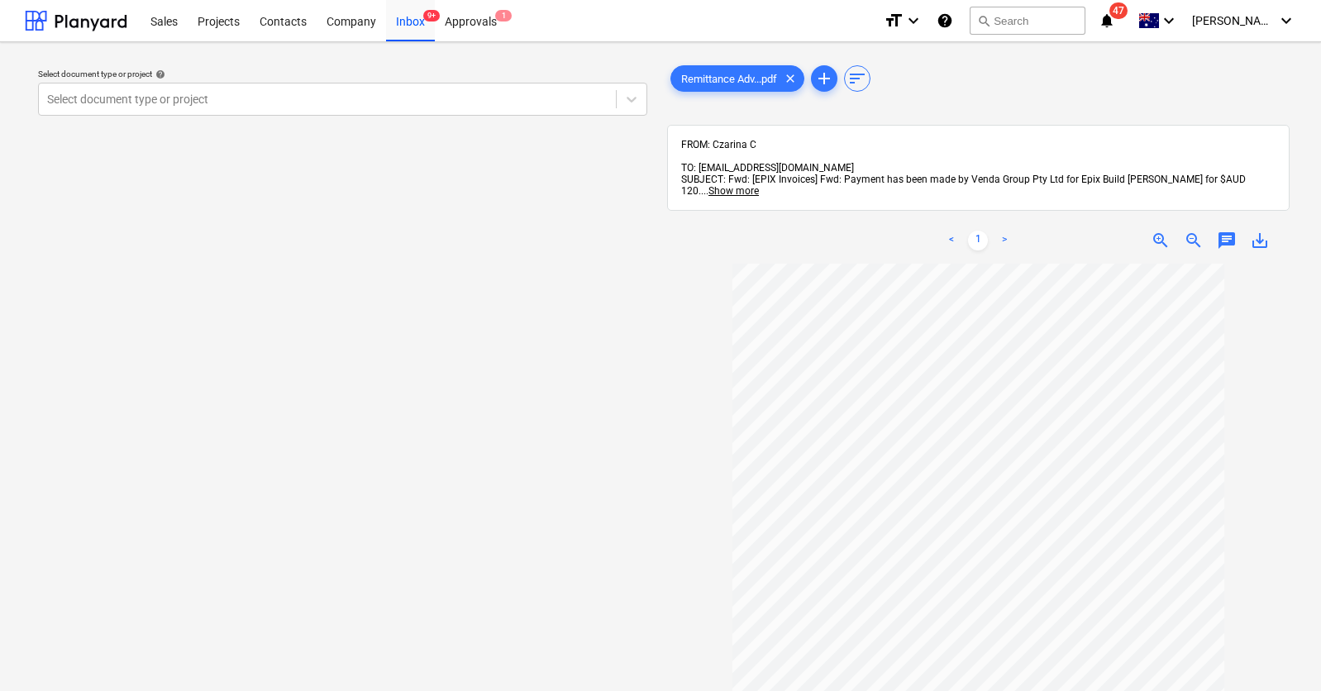
click at [1008, 231] on link ">" at bounding box center [1004, 241] width 20 height 20
click at [1005, 231] on link ">" at bounding box center [1004, 241] width 20 height 20
click at [411, 26] on div "Inbox 9+" at bounding box center [410, 20] width 49 height 42
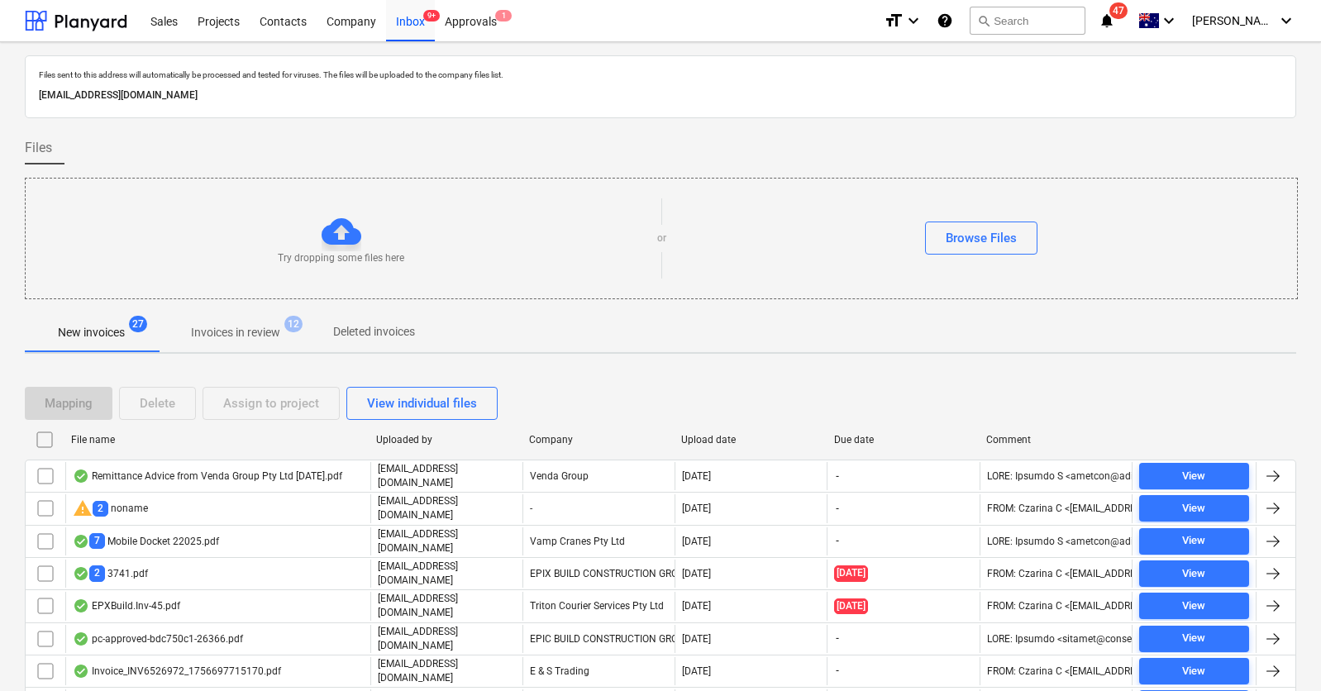
click at [481, 509] on p "[EMAIL_ADDRESS][DOMAIN_NAME]" at bounding box center [447, 508] width 138 height 28
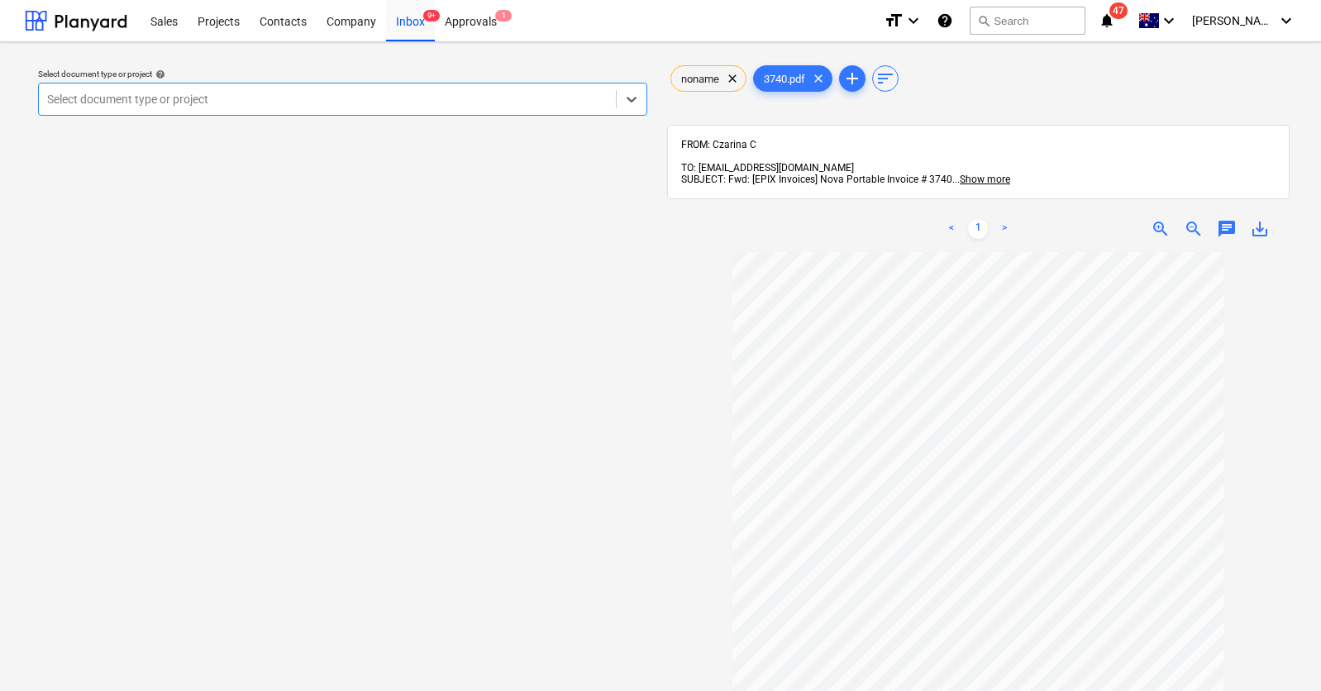
click at [1215, 219] on div "chat" at bounding box center [1226, 229] width 33 height 20
click at [1225, 219] on span "chat" at bounding box center [1227, 229] width 20 height 20
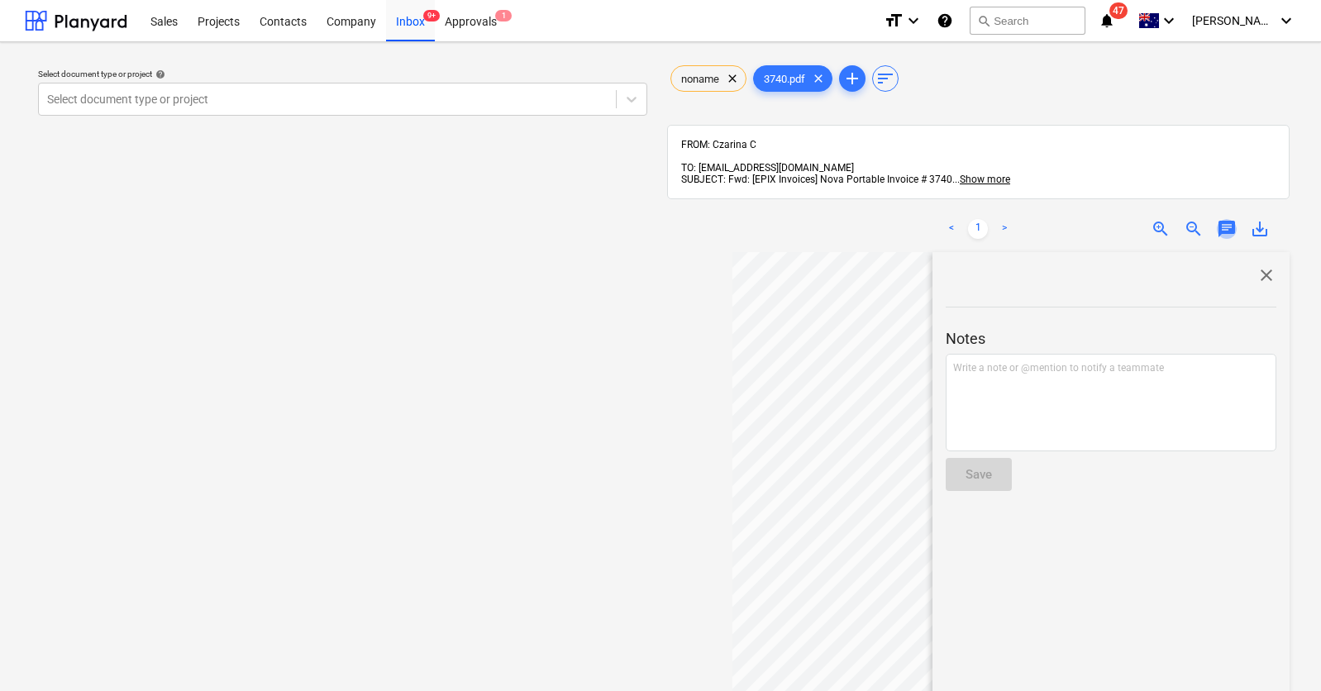
click at [1225, 219] on span "chat" at bounding box center [1227, 229] width 20 height 20
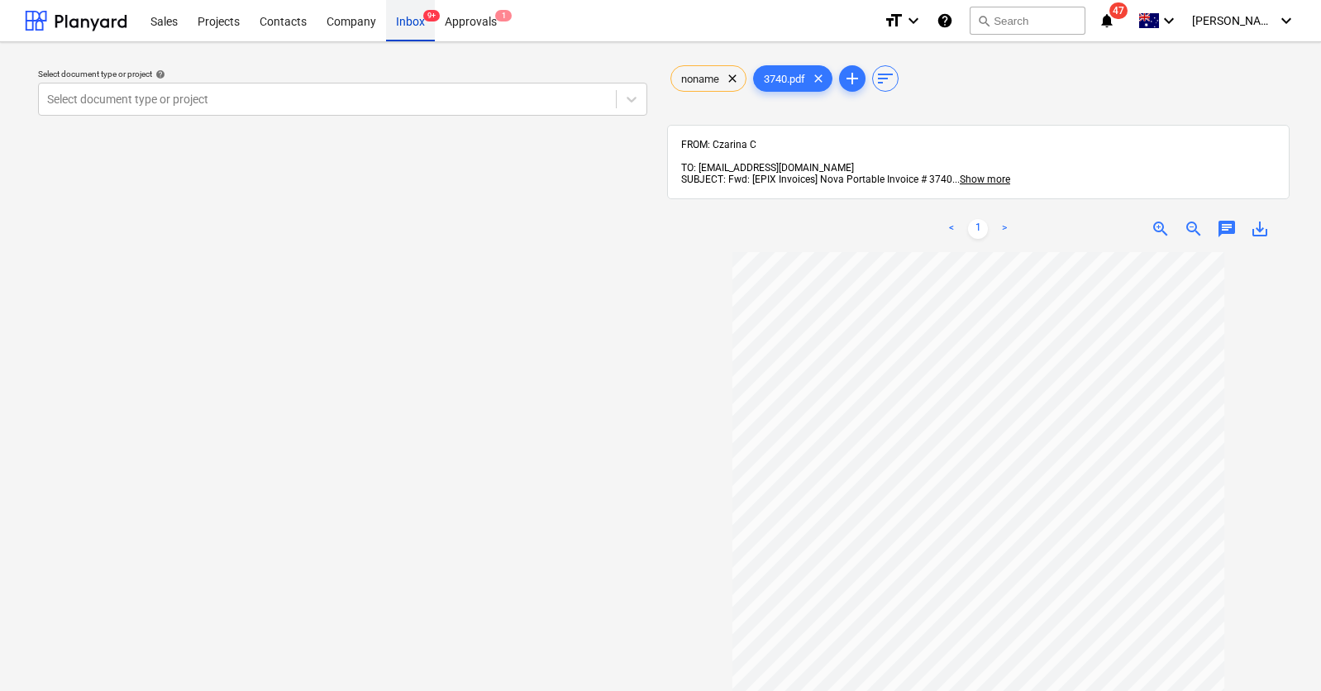
click at [414, 17] on div "Inbox 9+" at bounding box center [410, 20] width 49 height 42
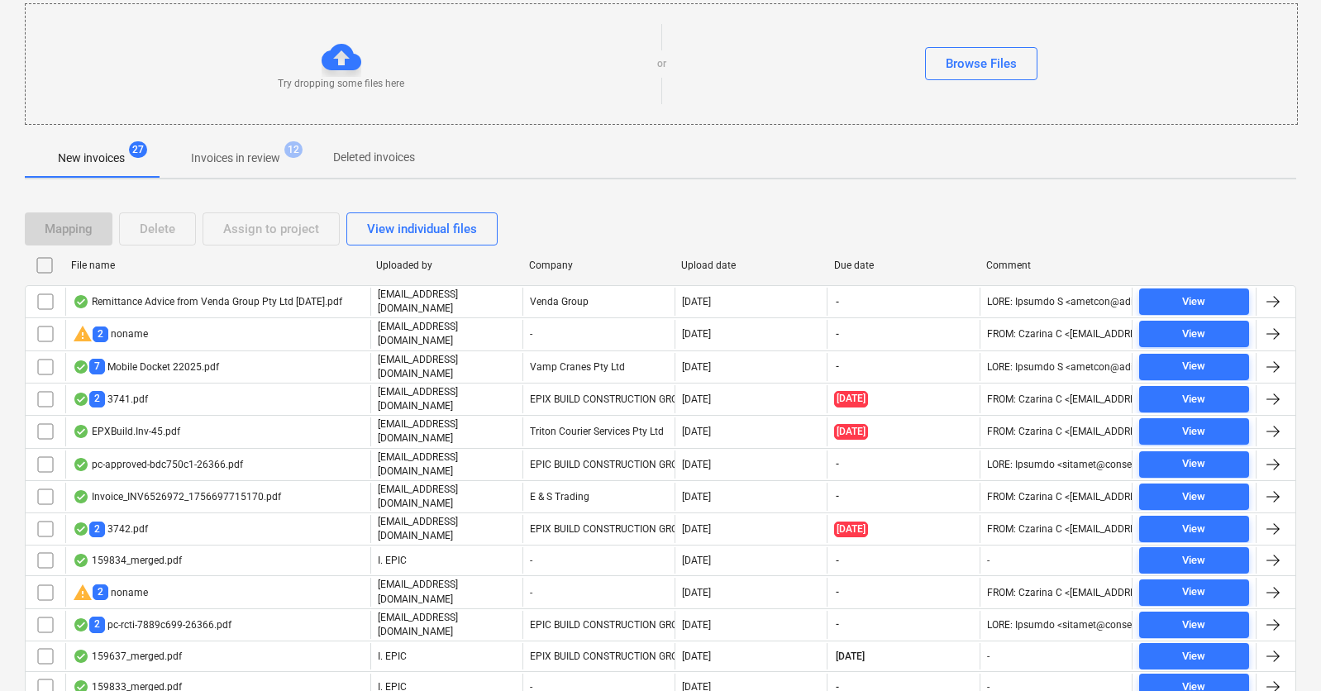
scroll to position [318, 0]
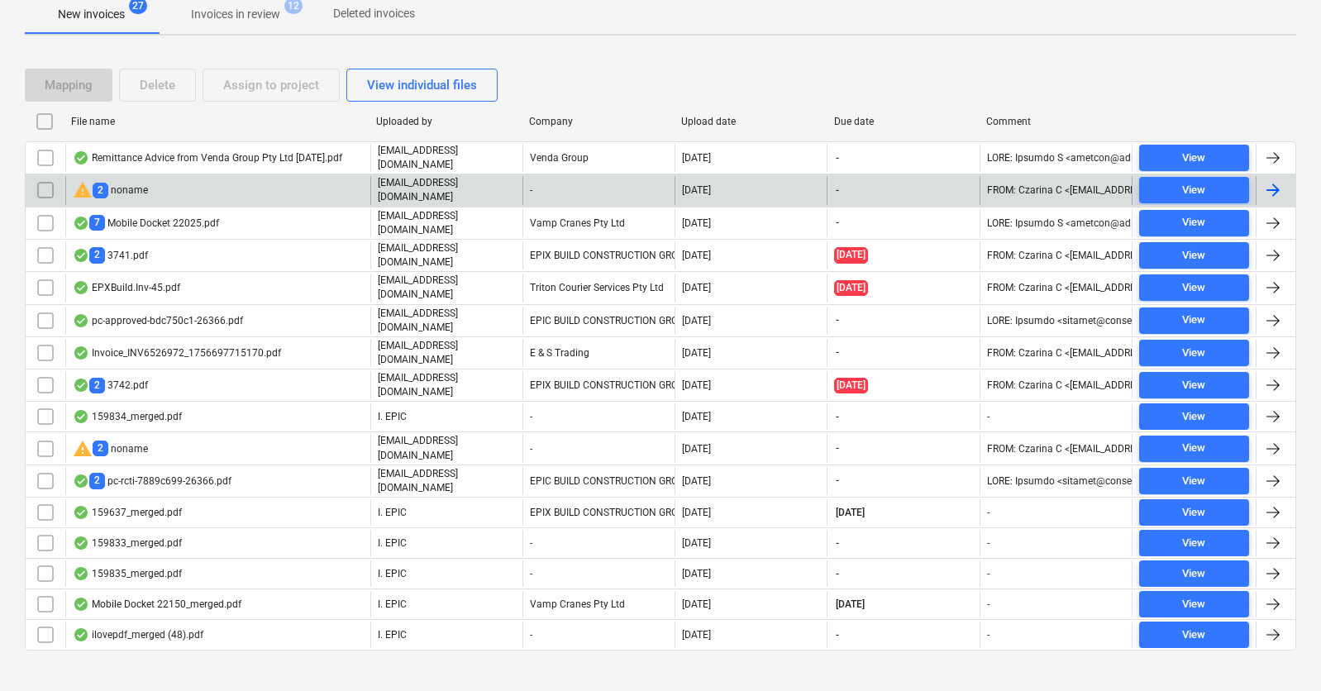
click at [279, 194] on div "warning 2 noname" at bounding box center [217, 190] width 305 height 28
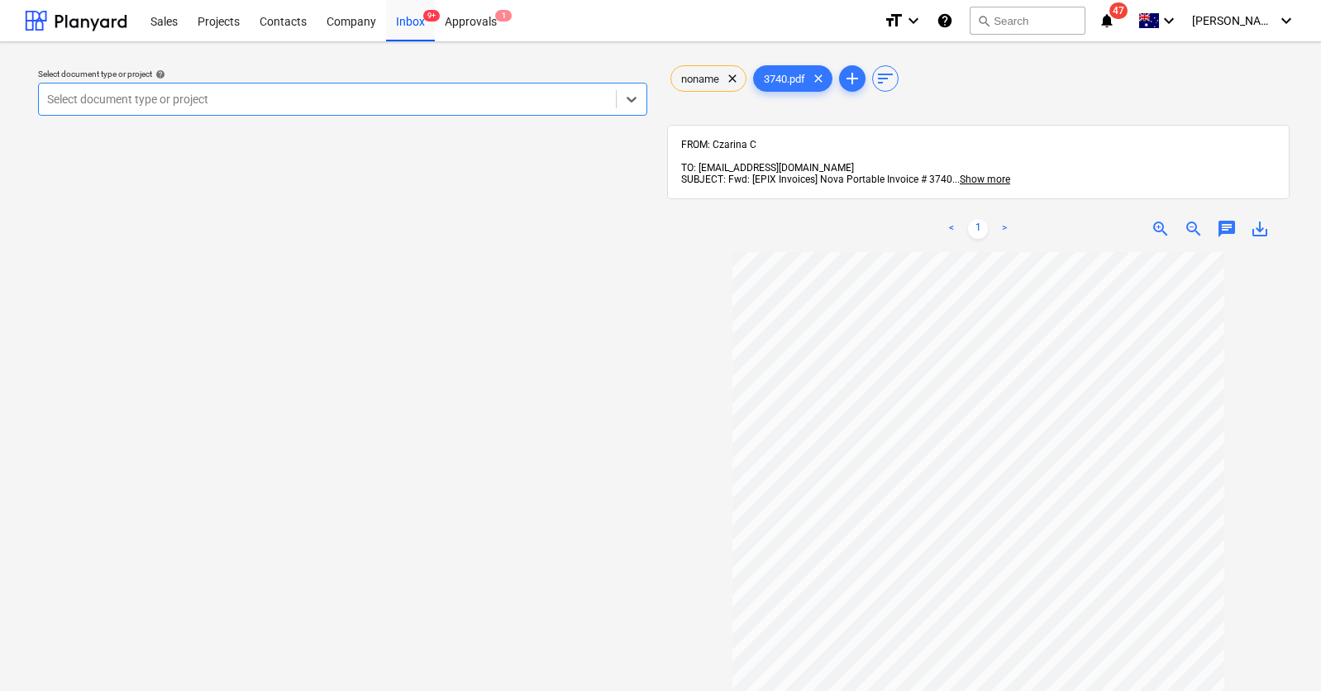
click at [409, 42] on div "Select document type or project help Select is focused ,type to refine list, pr…" at bounding box center [660, 479] width 1321 height 874
click at [407, 32] on div "Inbox 9+" at bounding box center [410, 20] width 49 height 42
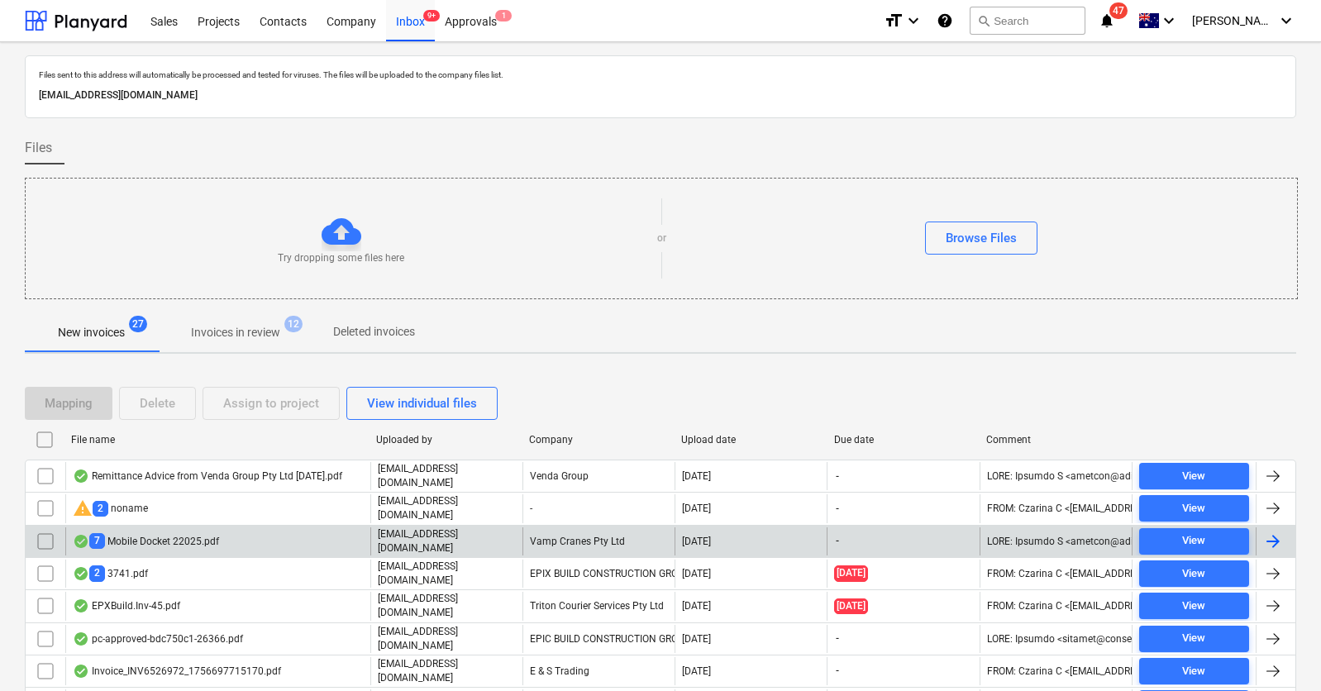
click at [260, 536] on div "7 Mobile Docket 22025.pdf" at bounding box center [217, 541] width 305 height 28
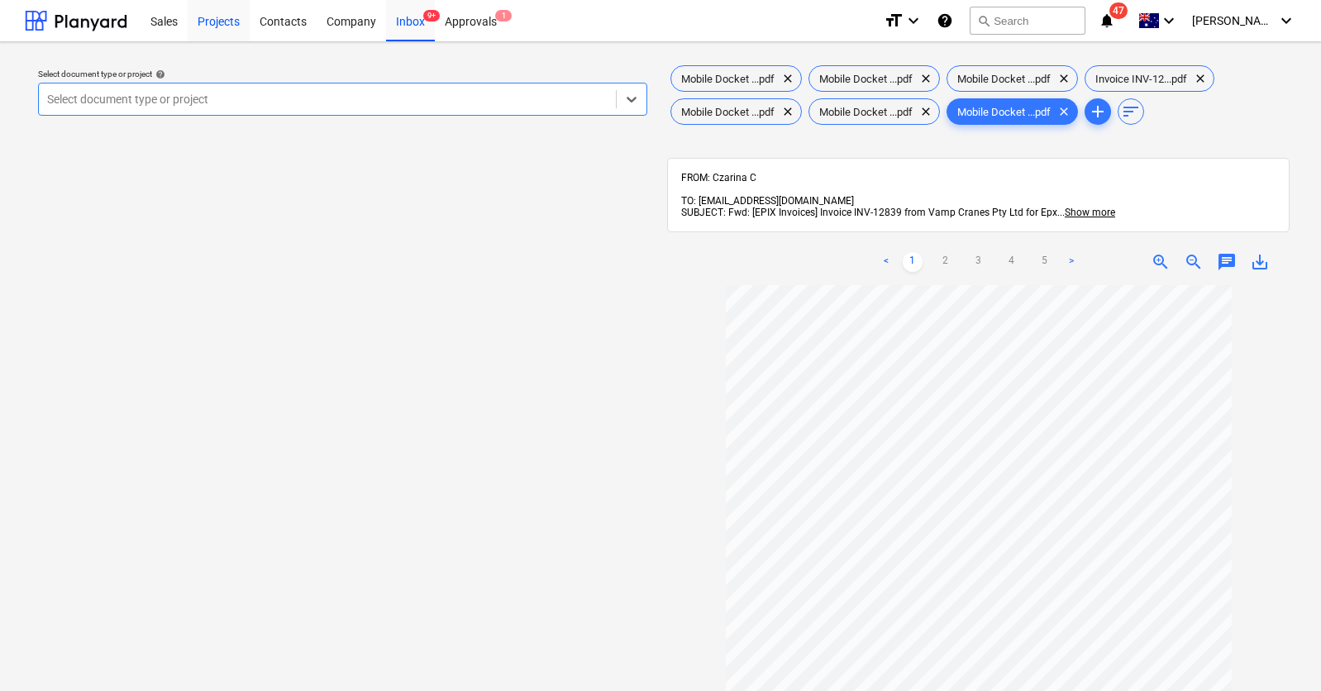
click at [233, 25] on div "Projects" at bounding box center [219, 20] width 62 height 42
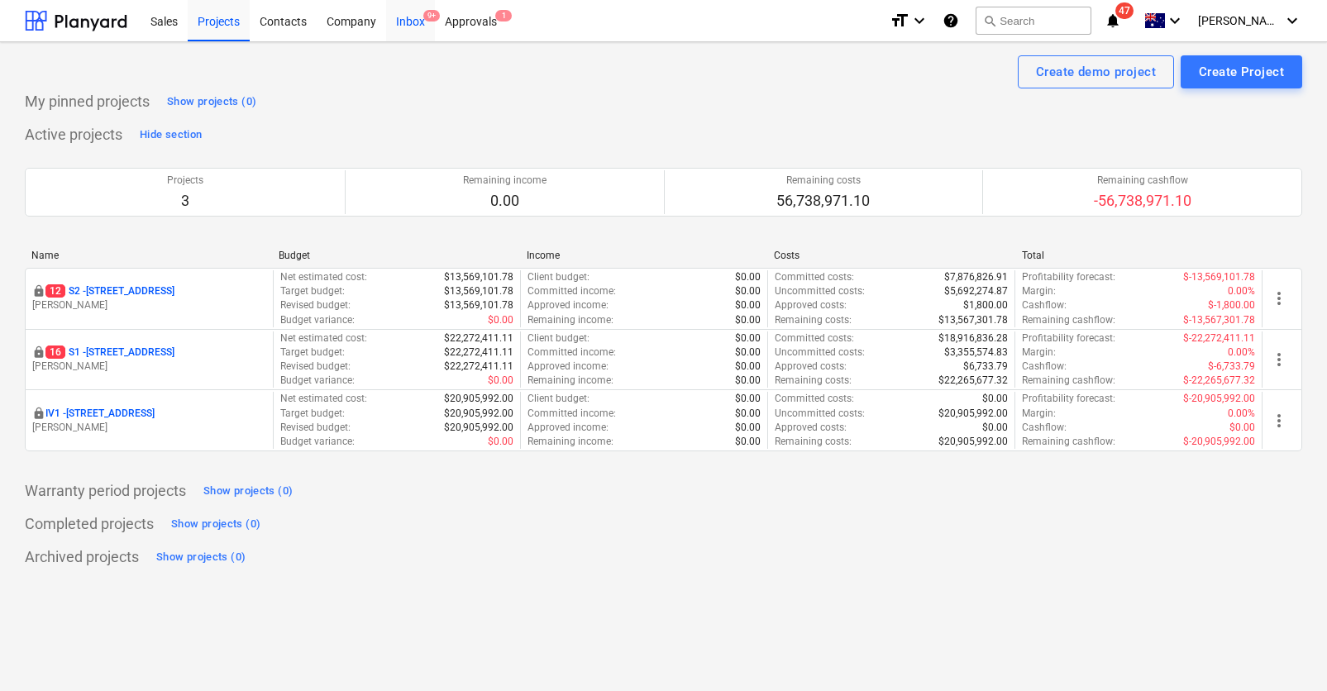
click at [407, 25] on div "Inbox 9+" at bounding box center [410, 20] width 49 height 42
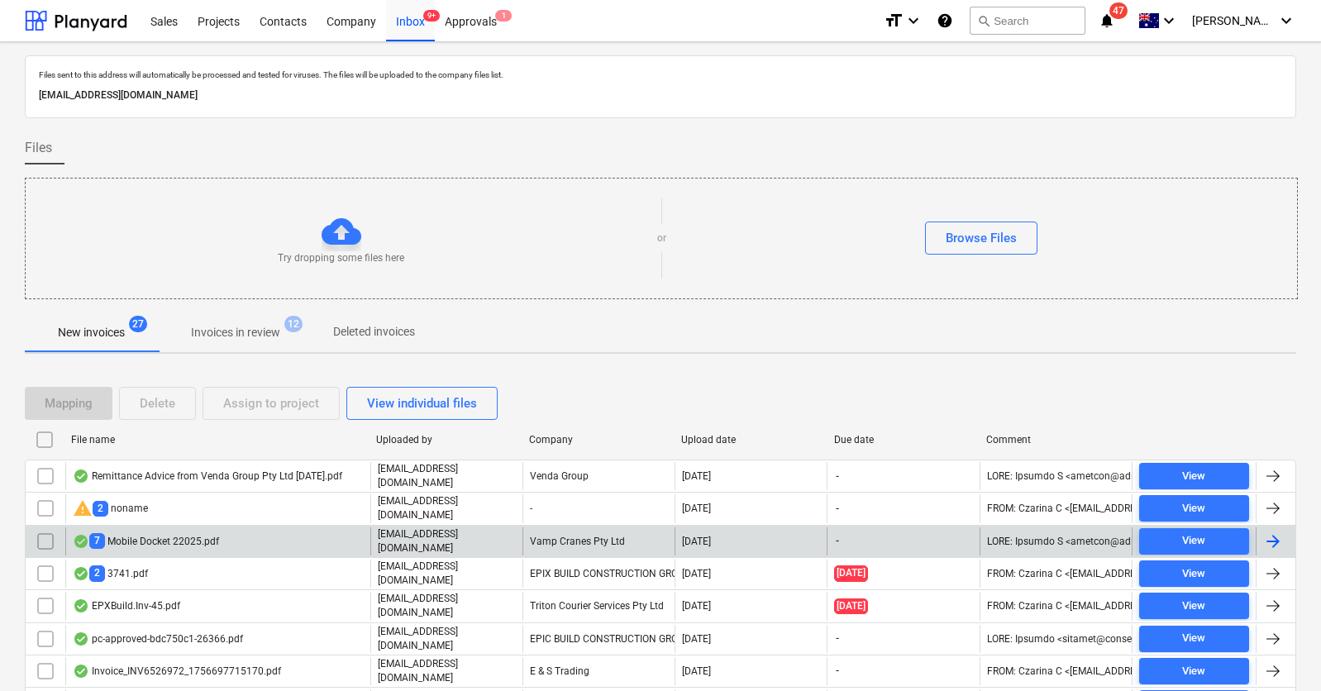
click at [277, 528] on div "7 Mobile Docket 22025.pdf" at bounding box center [217, 541] width 305 height 28
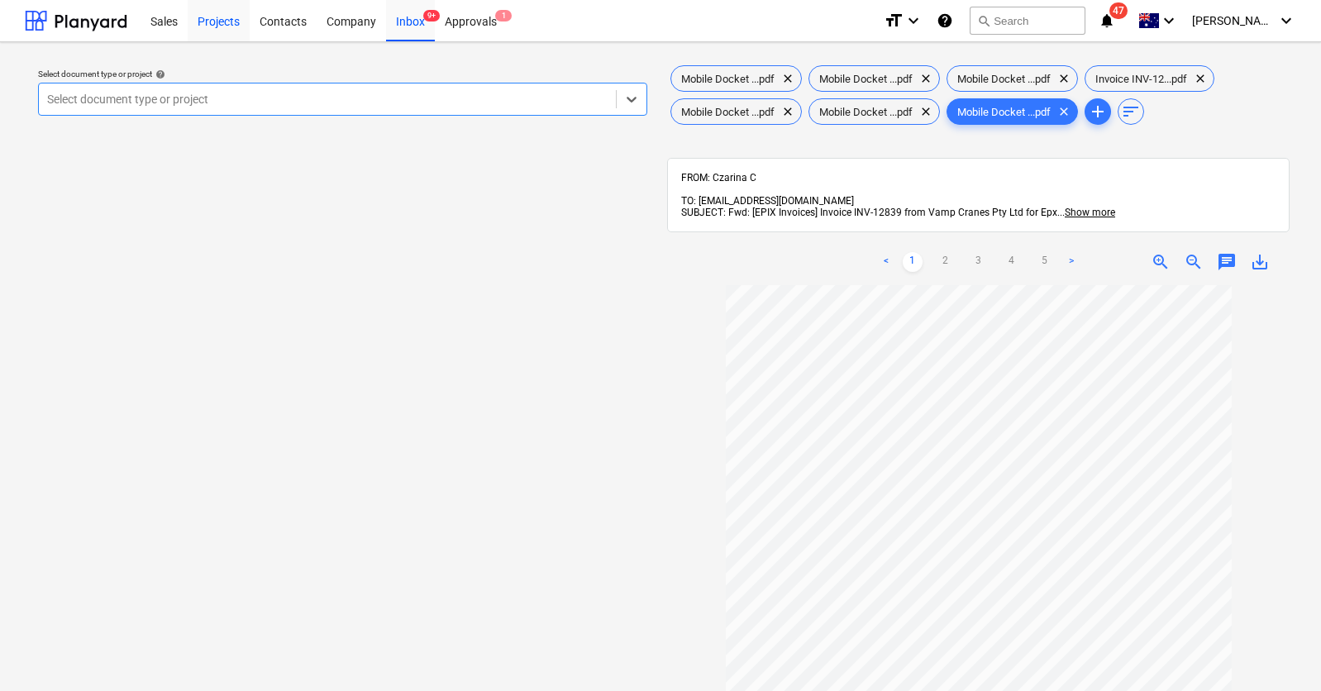
click at [212, 21] on div "Projects" at bounding box center [219, 20] width 62 height 42
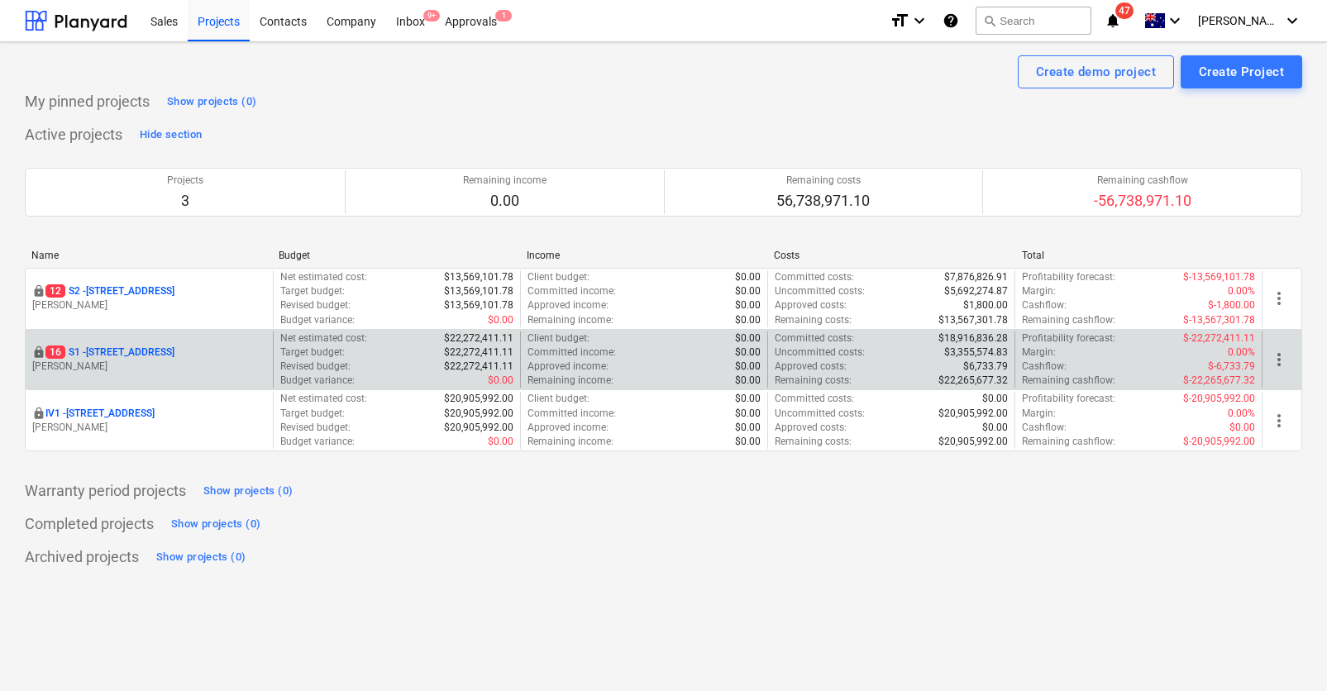
click at [164, 346] on p "16 S1 - [STREET_ADDRESS]" at bounding box center [109, 352] width 129 height 14
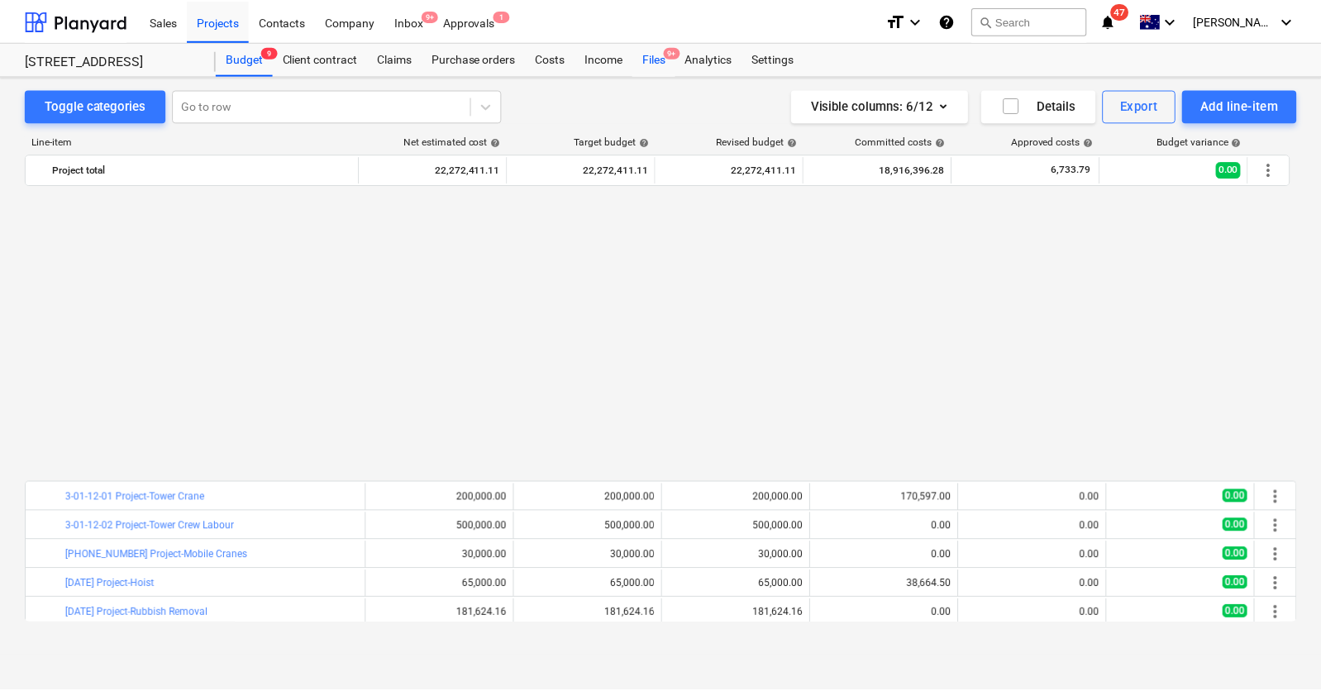
scroll to position [890, 0]
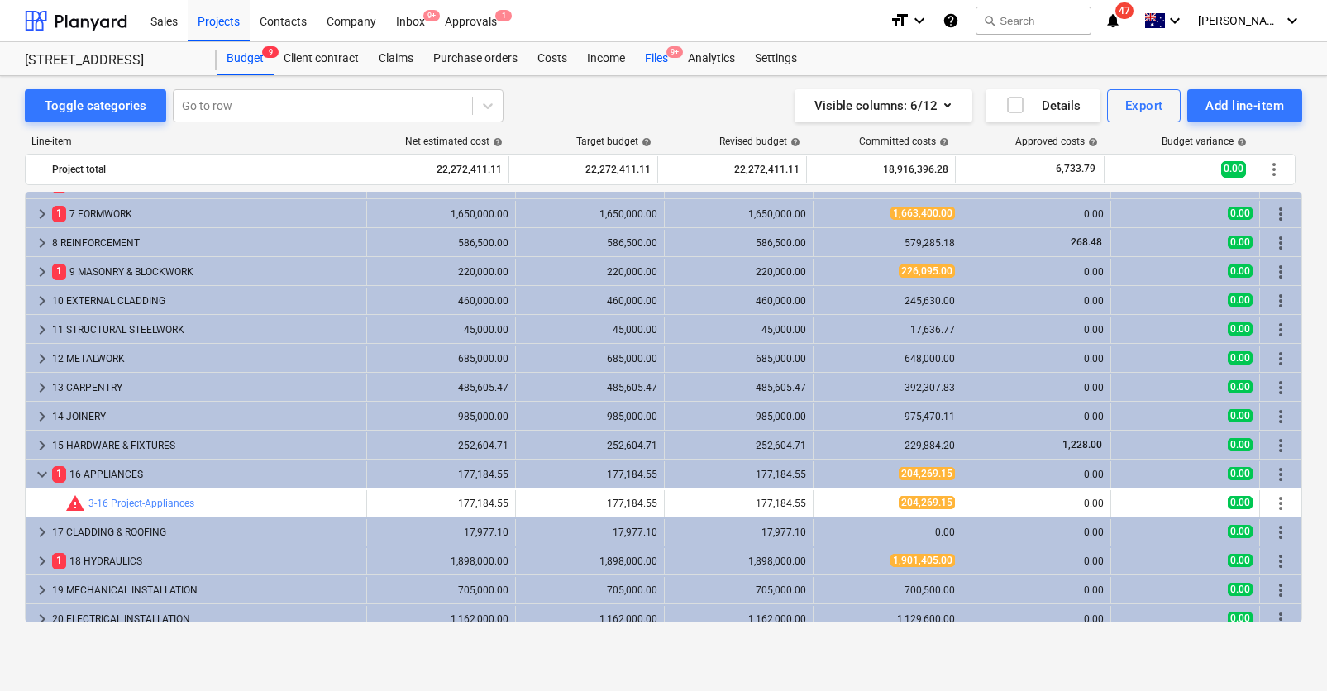
click at [662, 56] on div "Files 9+" at bounding box center [656, 58] width 43 height 33
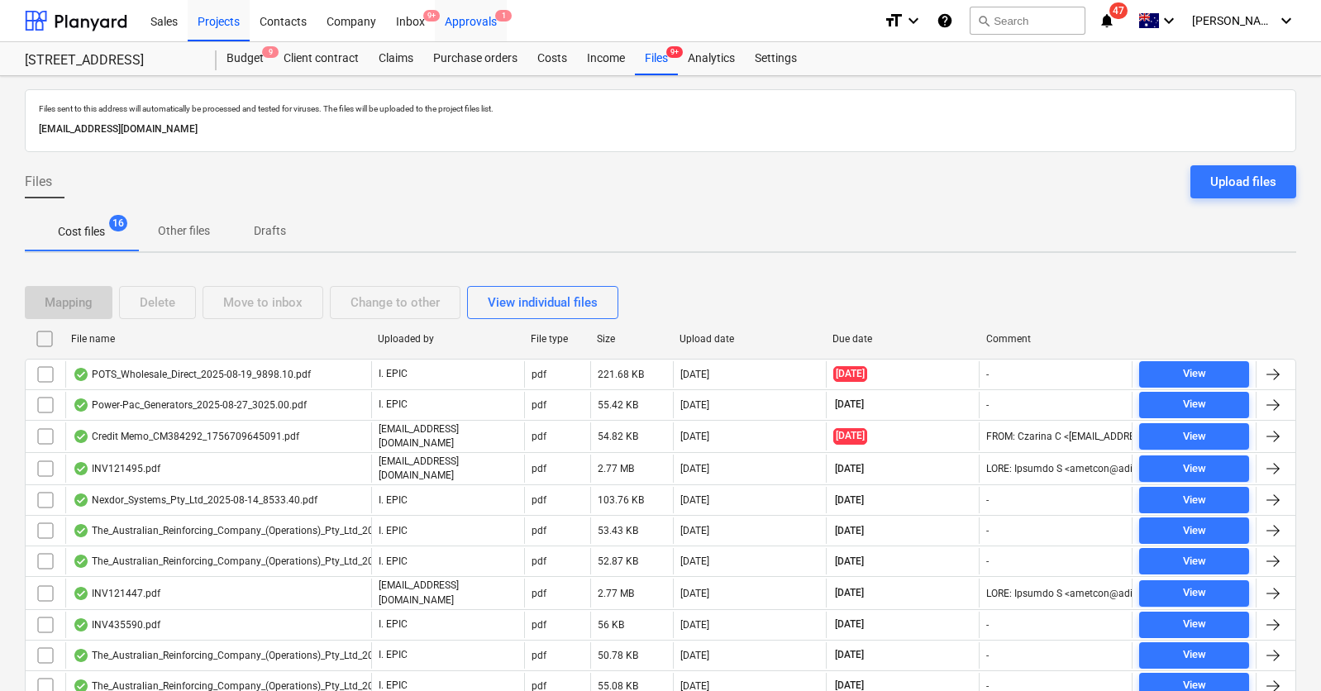
click at [465, 26] on div "Approvals 1" at bounding box center [471, 20] width 72 height 42
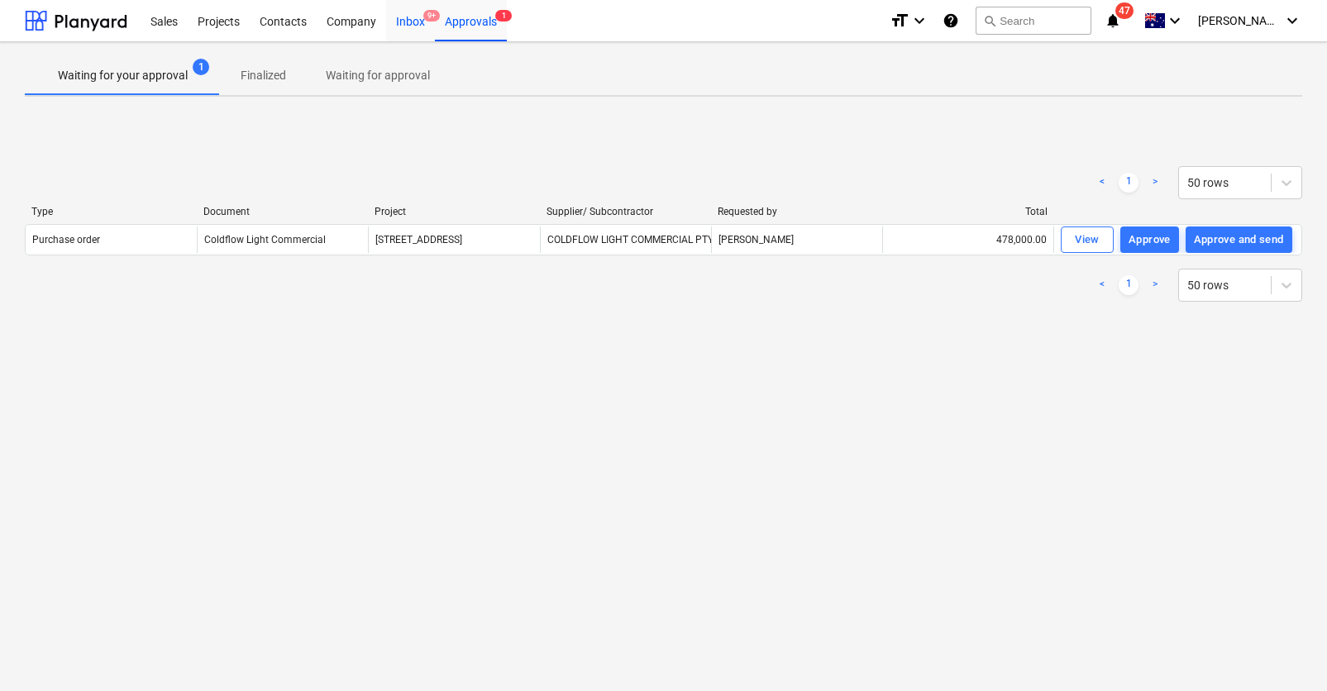
click at [421, 27] on div "Inbox 9+" at bounding box center [410, 20] width 49 height 42
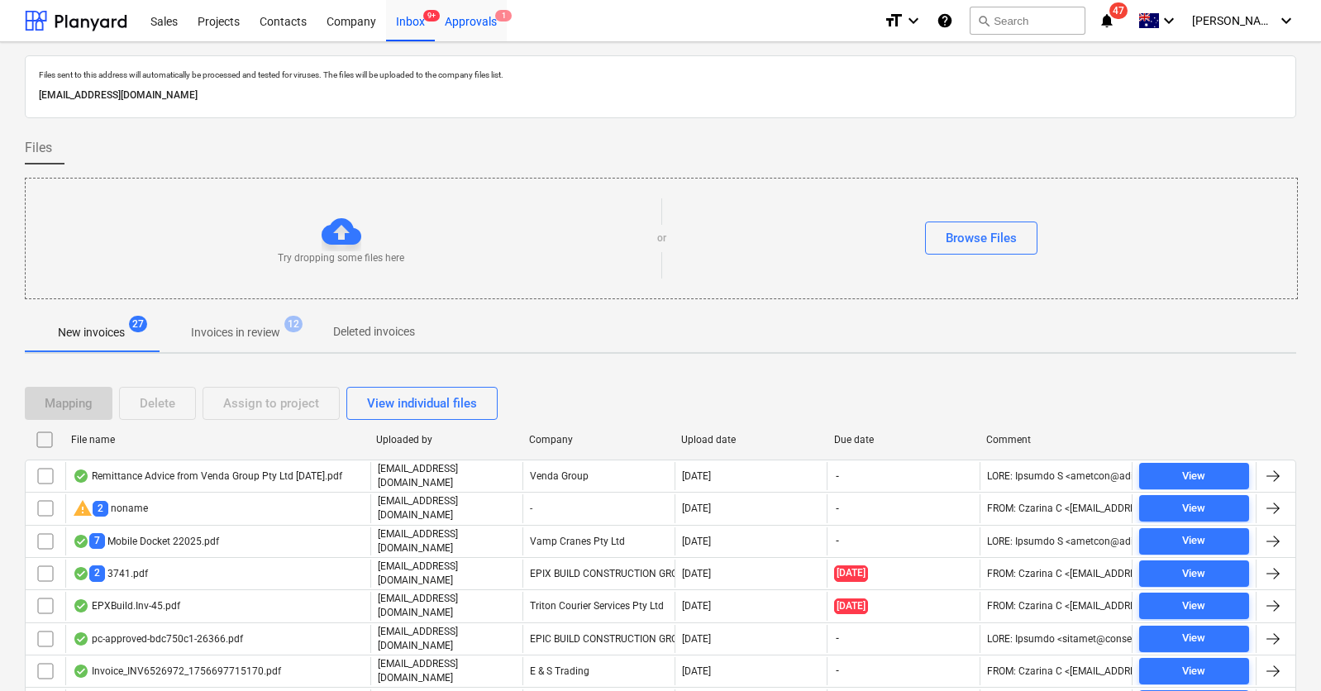
click at [463, 29] on div "Approvals 1" at bounding box center [471, 20] width 72 height 42
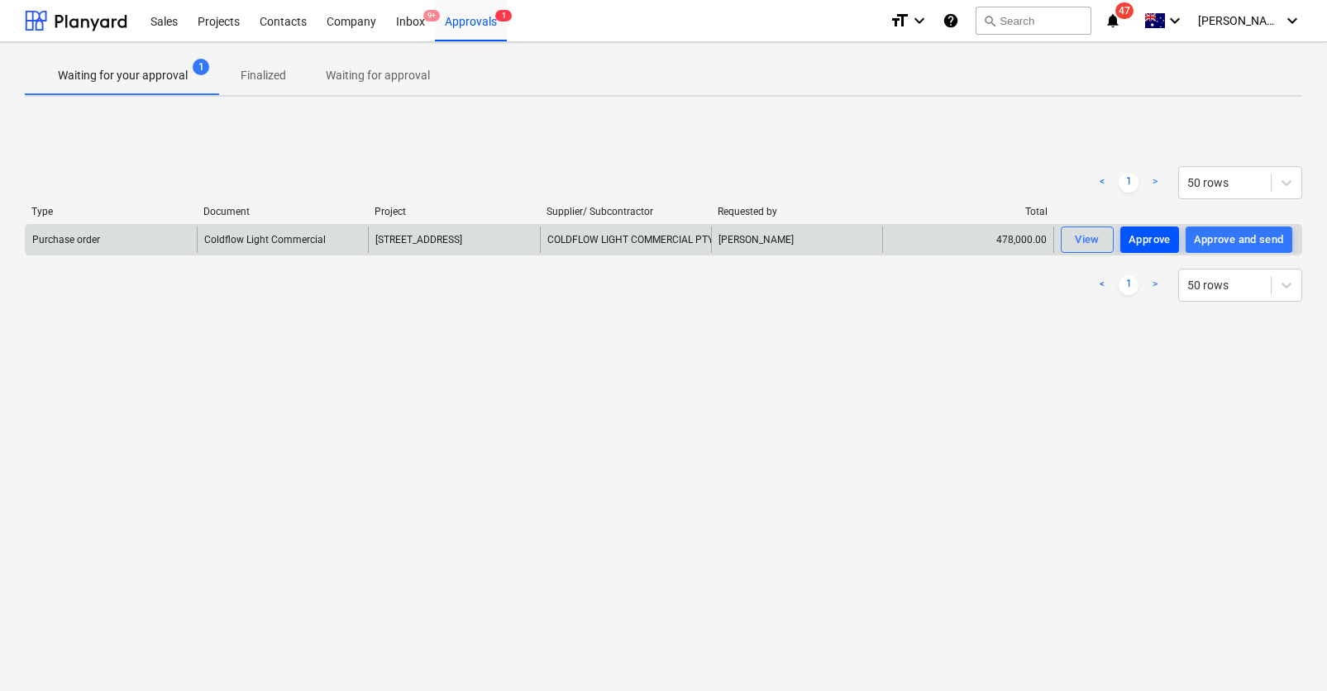
click at [1145, 234] on div "Approve" at bounding box center [1149, 240] width 42 height 19
